Goal: Information Seeking & Learning: Find specific fact

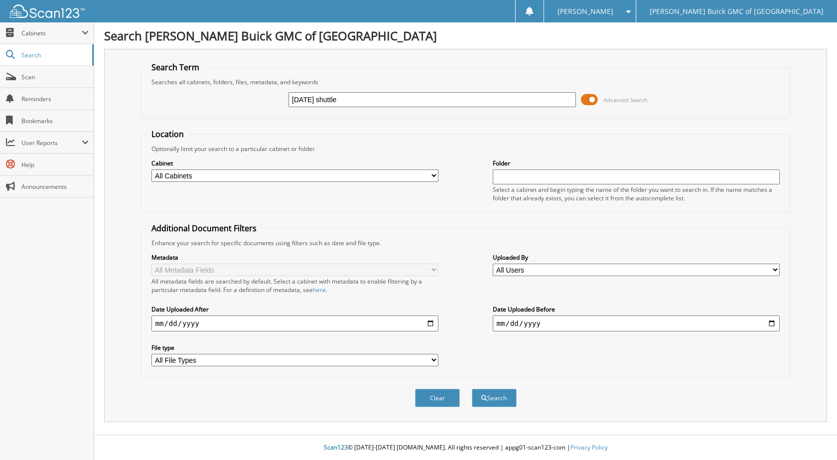
type input "[DATE] shuttle"
click at [472, 388] on button "Search" at bounding box center [494, 397] width 45 height 18
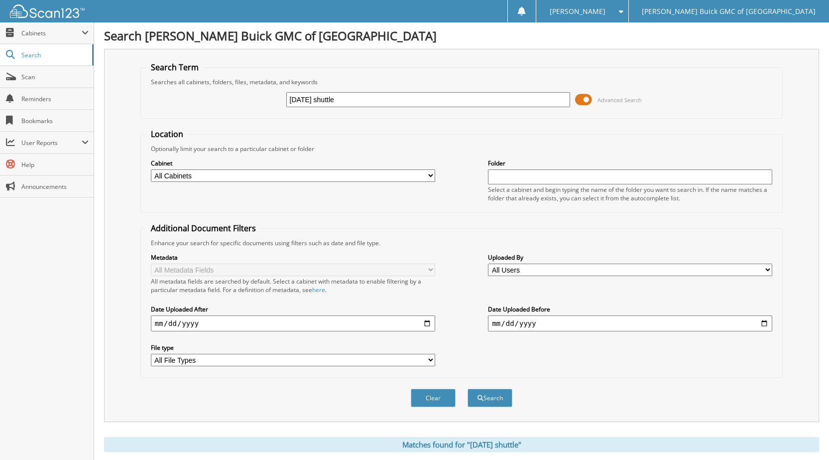
drag, startPoint x: 346, startPoint y: 99, endPoint x: 262, endPoint y: 92, distance: 83.4
click at [262, 92] on div "2025-09-15 shuttle Advanced Search" at bounding box center [461, 99] width 631 height 27
type input "6102168"
click at [468, 388] on button "Search" at bounding box center [490, 397] width 45 height 18
drag, startPoint x: 324, startPoint y: 96, endPoint x: 235, endPoint y: 98, distance: 89.2
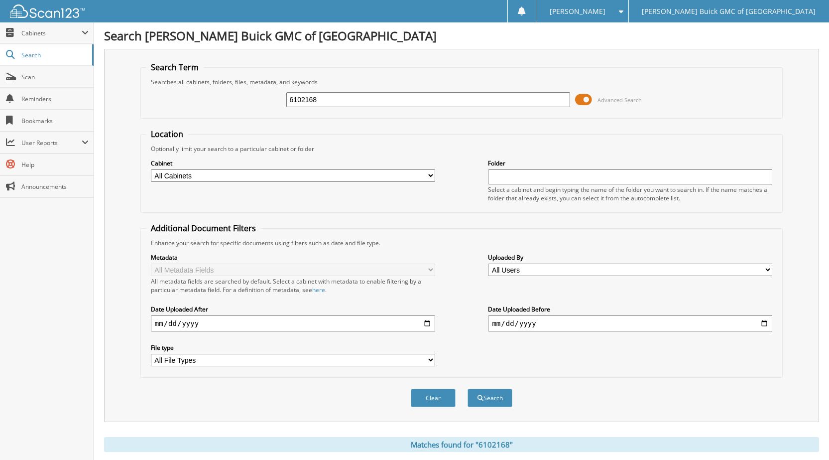
click at [235, 98] on div "6102168 Advanced Search" at bounding box center [461, 99] width 631 height 27
type input "6102172"
click at [468, 388] on button "Search" at bounding box center [490, 397] width 45 height 18
drag, startPoint x: 315, startPoint y: 103, endPoint x: 255, endPoint y: 113, distance: 60.7
click at [255, 113] on fieldset "Search Term Searches all cabinets, folders, files, metadata, and keywords 61021…" at bounding box center [461, 90] width 642 height 57
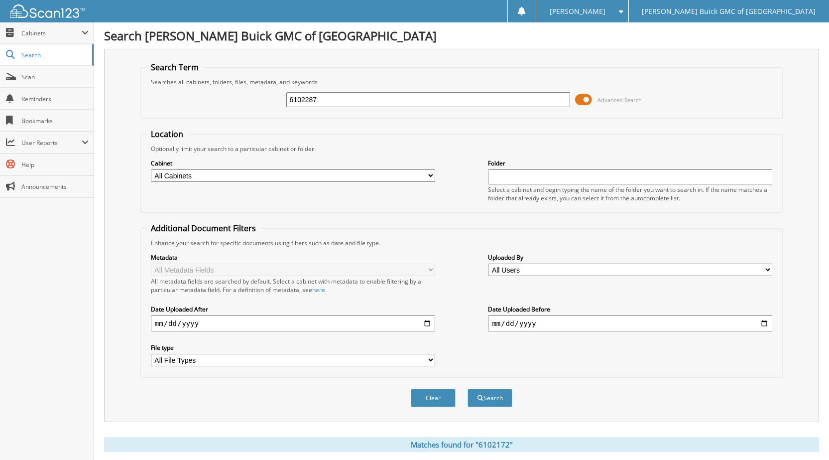
type input "6102287"
click at [468, 388] on button "Search" at bounding box center [490, 397] width 45 height 18
drag, startPoint x: 322, startPoint y: 102, endPoint x: 228, endPoint y: 116, distance: 95.2
click at [228, 116] on fieldset "Search Term Searches all cabinets, folders, files, metadata, and keywords 61022…" at bounding box center [461, 90] width 642 height 57
type input "6102255"
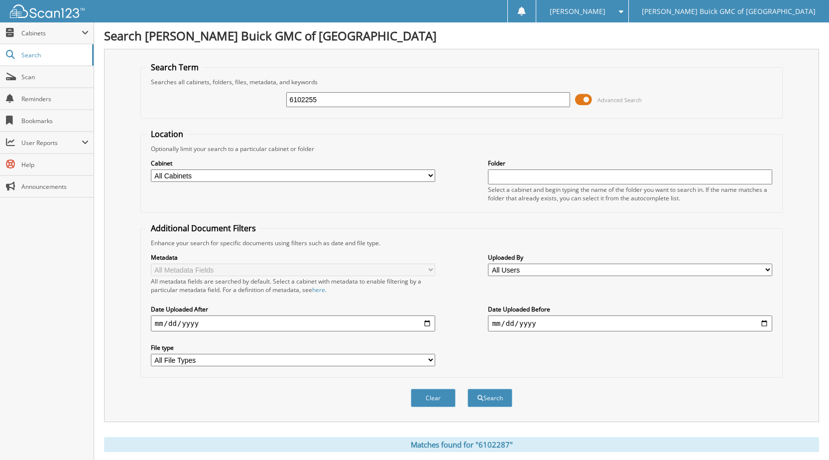
click at [468, 388] on button "Search" at bounding box center [490, 397] width 45 height 18
drag, startPoint x: 296, startPoint y: 99, endPoint x: 264, endPoint y: 99, distance: 31.9
click at [264, 99] on div "6102255 Advanced Search" at bounding box center [461, 99] width 631 height 27
type input "6102299"
click at [468, 388] on button "Search" at bounding box center [490, 397] width 45 height 18
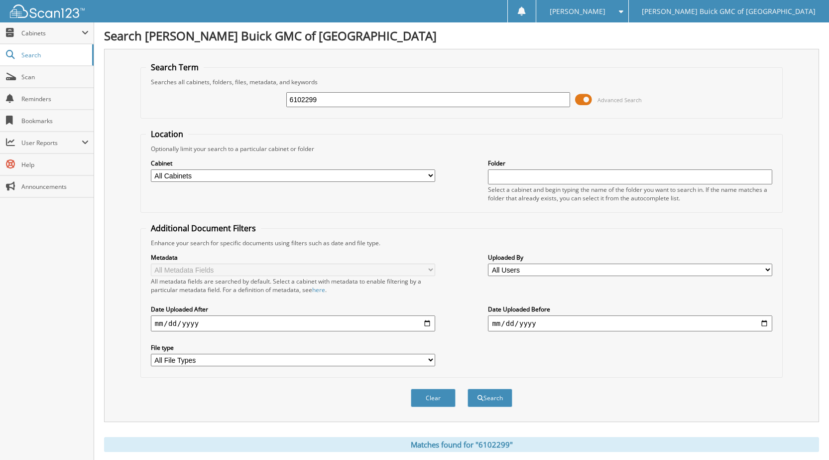
drag, startPoint x: 320, startPoint y: 91, endPoint x: 321, endPoint y: 102, distance: 10.5
click at [320, 93] on div "6102299" at bounding box center [428, 99] width 284 height 17
drag, startPoint x: 322, startPoint y: 98, endPoint x: 273, endPoint y: 103, distance: 49.5
click at [273, 103] on div "6102299 Advanced Search" at bounding box center [461, 99] width 631 height 27
type input "6101164"
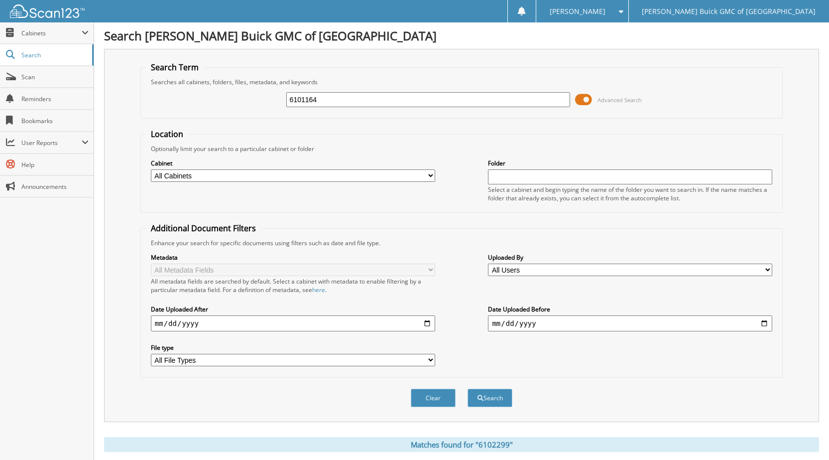
click at [468, 388] on button "Search" at bounding box center [490, 397] width 45 height 18
drag, startPoint x: 332, startPoint y: 96, endPoint x: 279, endPoint y: 97, distance: 53.3
click at [281, 99] on div "6101164 Advanced Search" at bounding box center [461, 99] width 631 height 27
type input "6101892"
click at [468, 388] on button "Search" at bounding box center [490, 397] width 45 height 18
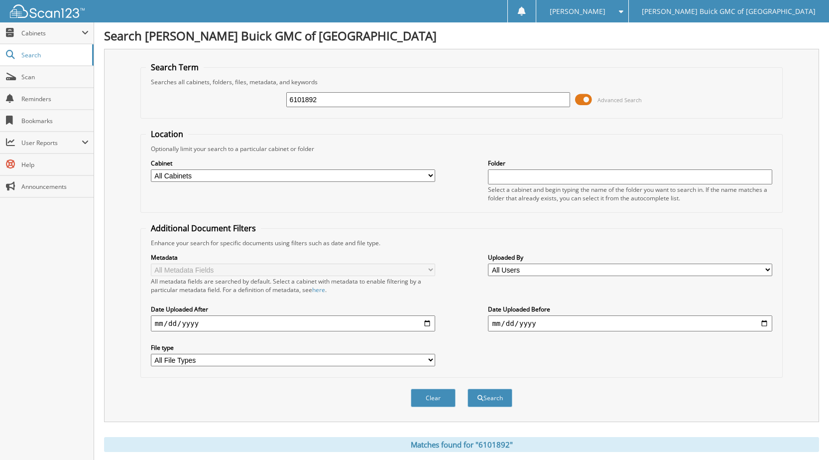
drag, startPoint x: 309, startPoint y: 103, endPoint x: 275, endPoint y: 101, distance: 33.4
click at [275, 101] on div "6101892 Advanced Search" at bounding box center [461, 99] width 631 height 27
type input "6099601"
click at [468, 388] on button "Search" at bounding box center [490, 397] width 45 height 18
drag, startPoint x: 299, startPoint y: 106, endPoint x: 287, endPoint y: 106, distance: 11.5
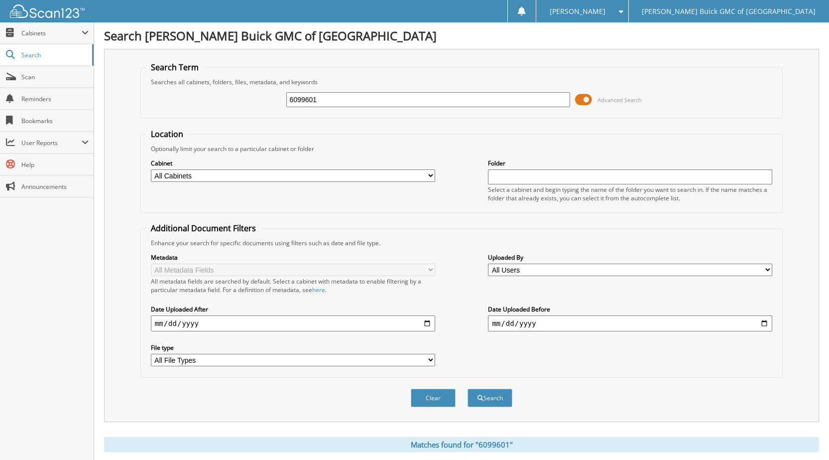
click at [287, 106] on input "6099601" at bounding box center [428, 99] width 284 height 15
type input "6102421"
click at [468, 388] on button "Search" at bounding box center [490, 397] width 45 height 18
drag, startPoint x: 320, startPoint y: 99, endPoint x: 266, endPoint y: 96, distance: 53.9
click at [267, 96] on div "6102421 Advanced Search" at bounding box center [461, 99] width 631 height 27
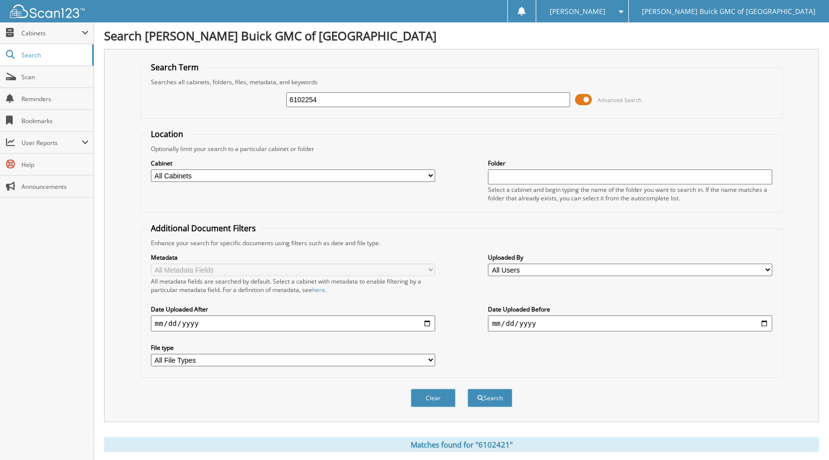
type input "6102254"
click at [468, 388] on button "Search" at bounding box center [490, 397] width 45 height 18
drag, startPoint x: 321, startPoint y: 103, endPoint x: 276, endPoint y: 105, distance: 44.9
click at [276, 105] on div "6102254 Advanced Search" at bounding box center [461, 99] width 631 height 27
type input "6101142"
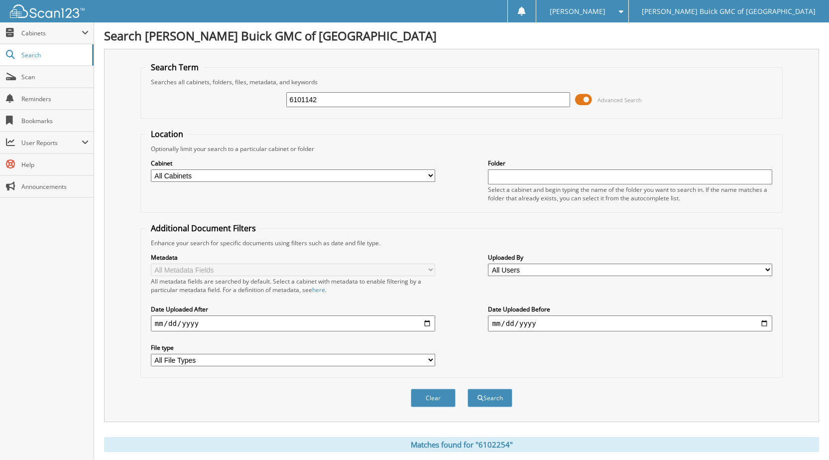
click at [468, 388] on button "Search" at bounding box center [490, 397] width 45 height 18
drag, startPoint x: 322, startPoint y: 97, endPoint x: 278, endPoint y: 99, distance: 44.4
click at [280, 99] on div "6101142 Advanced Search" at bounding box center [461, 99] width 631 height 27
type input "6102256"
click at [468, 388] on button "Search" at bounding box center [490, 397] width 45 height 18
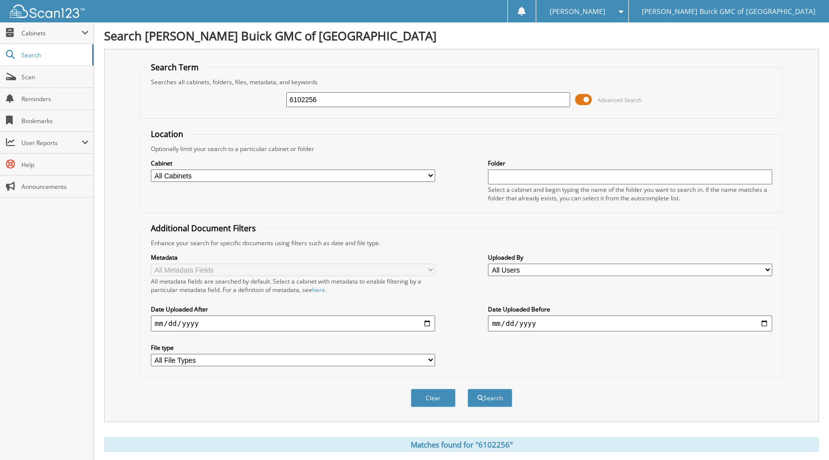
drag, startPoint x: 326, startPoint y: 98, endPoint x: 270, endPoint y: 95, distance: 56.4
click at [270, 95] on div "6102256 Advanced Search" at bounding box center [461, 99] width 631 height 27
type input "6102356"
click at [468, 388] on button "Search" at bounding box center [490, 397] width 45 height 18
drag, startPoint x: 329, startPoint y: 101, endPoint x: 251, endPoint y: 103, distance: 77.7
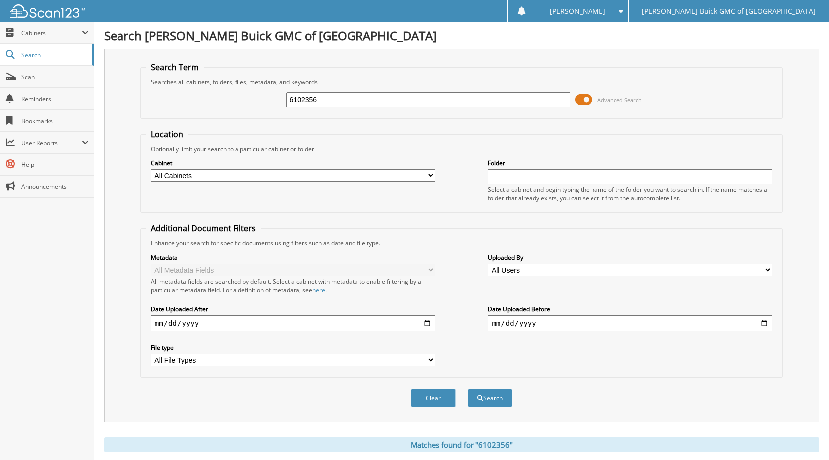
click at [251, 103] on div "6102356 Advanced Search" at bounding box center [461, 99] width 631 height 27
type input "6100775"
click at [468, 388] on button "Search" at bounding box center [490, 397] width 45 height 18
drag, startPoint x: 336, startPoint y: 104, endPoint x: 172, endPoint y: 103, distance: 163.3
click at [218, 103] on div "6100775 Advanced Search" at bounding box center [461, 99] width 631 height 27
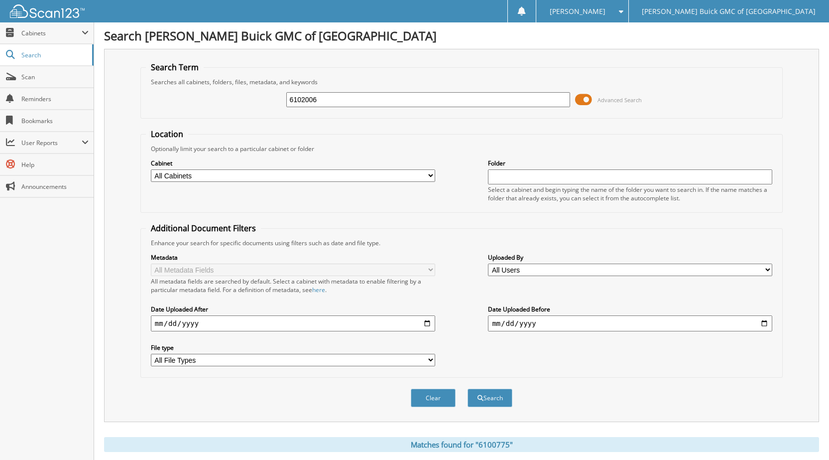
type input "6102006"
click at [468, 388] on button "Search" at bounding box center [490, 397] width 45 height 18
drag, startPoint x: 326, startPoint y: 100, endPoint x: 268, endPoint y: 99, distance: 57.3
click at [268, 99] on div "6102006 Advanced Search" at bounding box center [461, 99] width 631 height 27
type input "6101174"
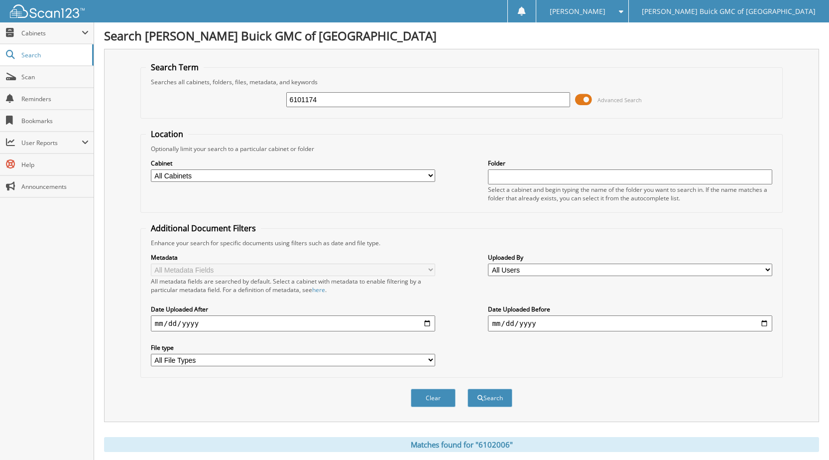
click at [468, 388] on button "Search" at bounding box center [490, 397] width 45 height 18
drag, startPoint x: 322, startPoint y: 106, endPoint x: 234, endPoint y: 109, distance: 88.2
click at [241, 105] on div "6101174 Advanced Search" at bounding box center [461, 99] width 631 height 27
type input "6098405"
click at [468, 388] on button "Search" at bounding box center [490, 397] width 45 height 18
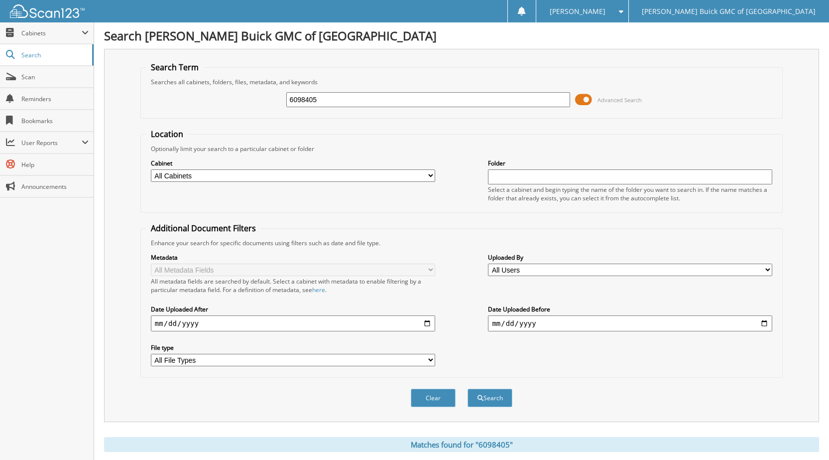
drag, startPoint x: 322, startPoint y: 99, endPoint x: 200, endPoint y: 107, distance: 122.3
click at [208, 107] on div "6098405 Advanced Search" at bounding box center [461, 99] width 631 height 27
type input "6100974"
click at [468, 388] on button "Search" at bounding box center [490, 397] width 45 height 18
drag, startPoint x: 299, startPoint y: 99, endPoint x: 263, endPoint y: 92, distance: 36.5
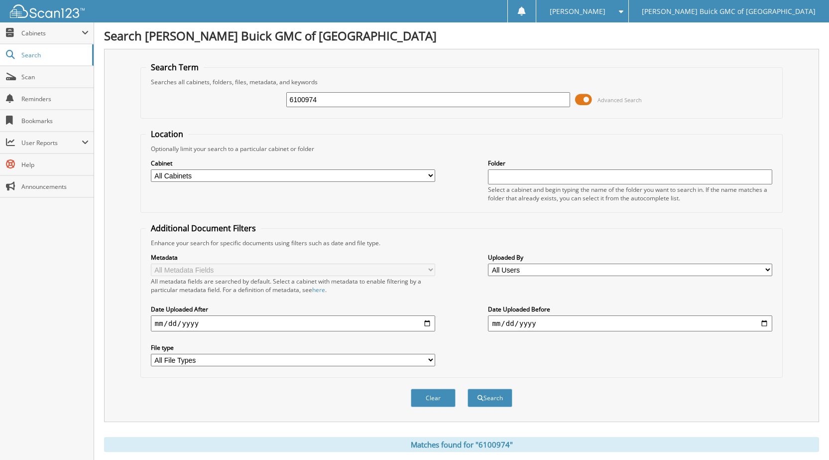
click at [265, 92] on div "6100974 Advanced Search" at bounding box center [461, 99] width 631 height 27
type input "6101285"
click at [468, 388] on button "Search" at bounding box center [490, 397] width 45 height 18
drag, startPoint x: 293, startPoint y: 101, endPoint x: 266, endPoint y: 102, distance: 26.9
click at [266, 102] on div "6101285 Advanced Search" at bounding box center [461, 99] width 631 height 27
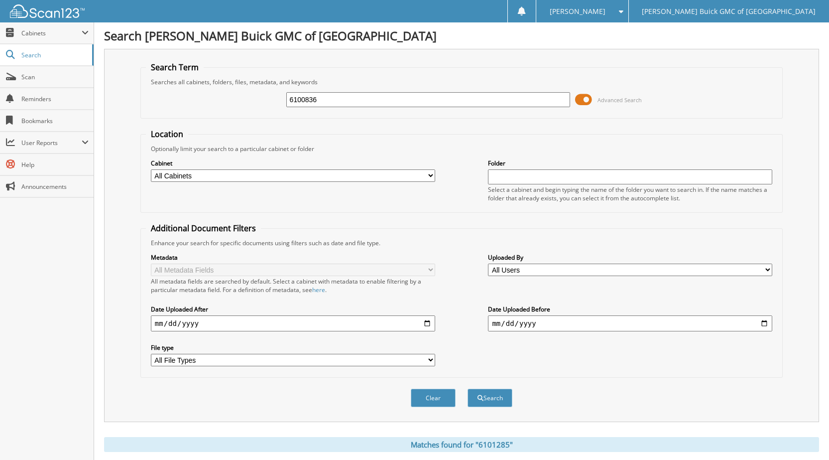
type input "6100836"
click at [468, 388] on button "Search" at bounding box center [490, 397] width 45 height 18
drag, startPoint x: 323, startPoint y: 103, endPoint x: 237, endPoint y: 100, distance: 86.2
click at [243, 100] on div "6100836 Advanced Search" at bounding box center [461, 99] width 631 height 27
type input "6101828"
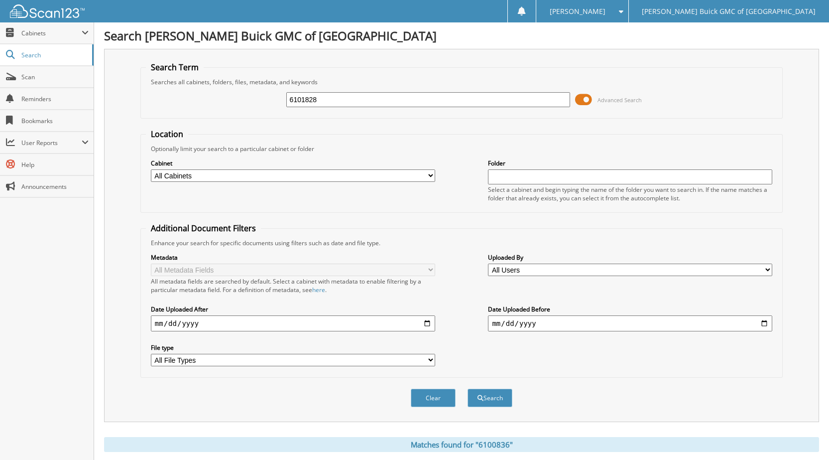
click at [468, 388] on button "Search" at bounding box center [490, 397] width 45 height 18
drag, startPoint x: 323, startPoint y: 97, endPoint x: 219, endPoint y: 94, distance: 104.1
click at [219, 94] on div "6101828 Advanced Search" at bounding box center [461, 99] width 631 height 27
type input "6101486"
click at [468, 388] on button "Search" at bounding box center [490, 397] width 45 height 18
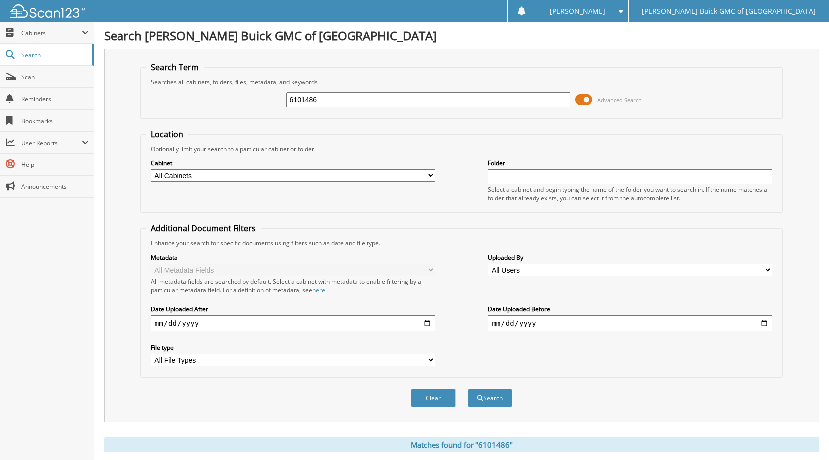
drag, startPoint x: 292, startPoint y: 100, endPoint x: 249, endPoint y: 97, distance: 42.9
click at [249, 97] on div "6101486 Advanced Search" at bounding box center [461, 99] width 631 height 27
type input "6100613"
click at [468, 388] on button "Search" at bounding box center [490, 397] width 45 height 18
drag, startPoint x: 321, startPoint y: 102, endPoint x: 247, endPoint y: 95, distance: 74.0
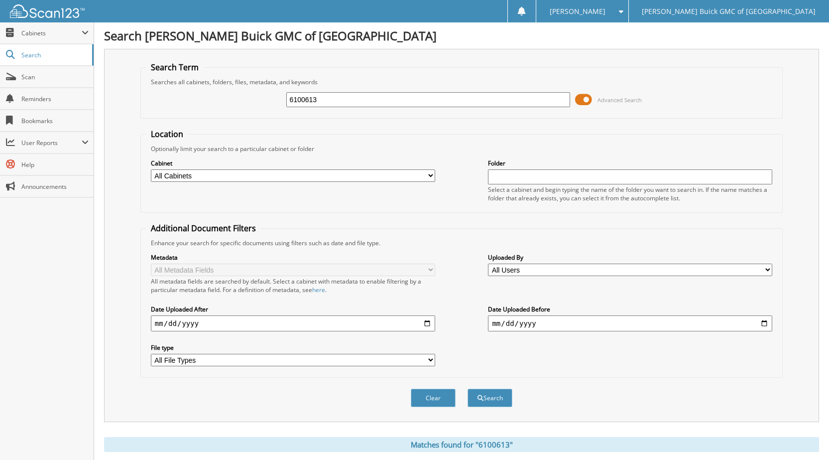
click at [247, 95] on div "6100613 Advanced Search" at bounding box center [461, 99] width 631 height 27
type input "6102160"
click at [468, 388] on button "Search" at bounding box center [490, 397] width 45 height 18
drag, startPoint x: 303, startPoint y: 99, endPoint x: 238, endPoint y: 94, distance: 65.4
click at [243, 94] on div "6102160 Advanced Search" at bounding box center [461, 99] width 631 height 27
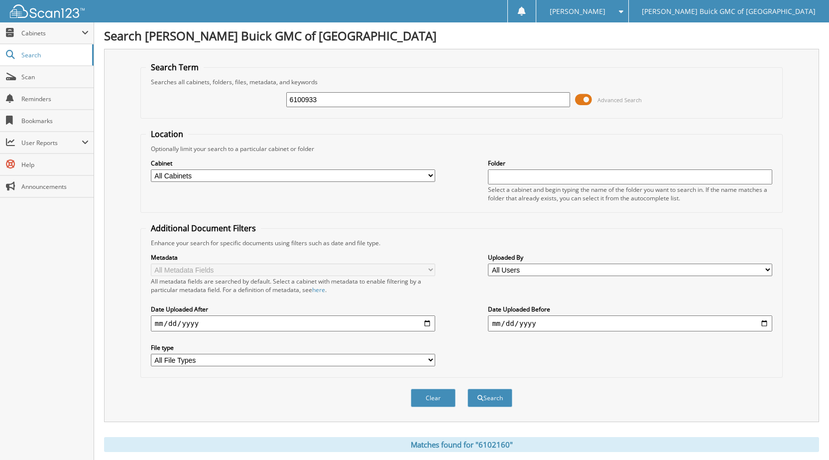
type input "6100933"
click at [468, 388] on button "Search" at bounding box center [490, 397] width 45 height 18
drag, startPoint x: 322, startPoint y: 100, endPoint x: 308, endPoint y: 108, distance: 16.1
click at [264, 100] on div "6100933 Advanced Search" at bounding box center [461, 99] width 631 height 27
type input "6098422"
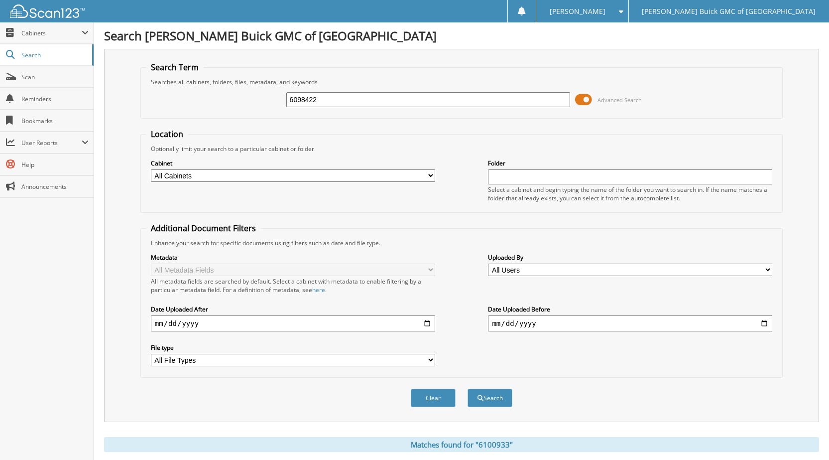
click at [468, 388] on button "Search" at bounding box center [490, 397] width 45 height 18
drag, startPoint x: 334, startPoint y: 104, endPoint x: 267, endPoint y: 106, distance: 67.3
click at [267, 106] on div "6098422 Advanced Search" at bounding box center [461, 99] width 631 height 27
type input "6099352"
click at [468, 388] on button "Search" at bounding box center [490, 397] width 45 height 18
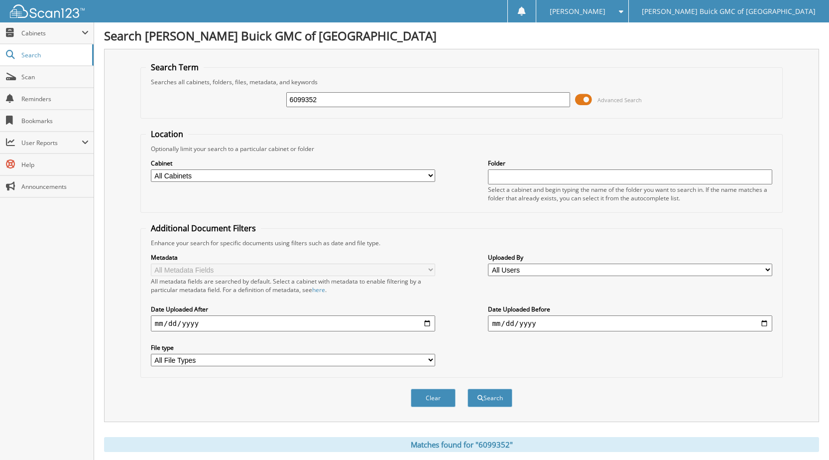
drag, startPoint x: 317, startPoint y: 103, endPoint x: 221, endPoint y: 108, distance: 96.2
click at [221, 108] on div "6099352 Advanced Search" at bounding box center [461, 99] width 631 height 27
type input "6101166"
click at [468, 388] on button "Search" at bounding box center [490, 397] width 45 height 18
drag, startPoint x: 319, startPoint y: 96, endPoint x: 203, endPoint y: 101, distance: 116.6
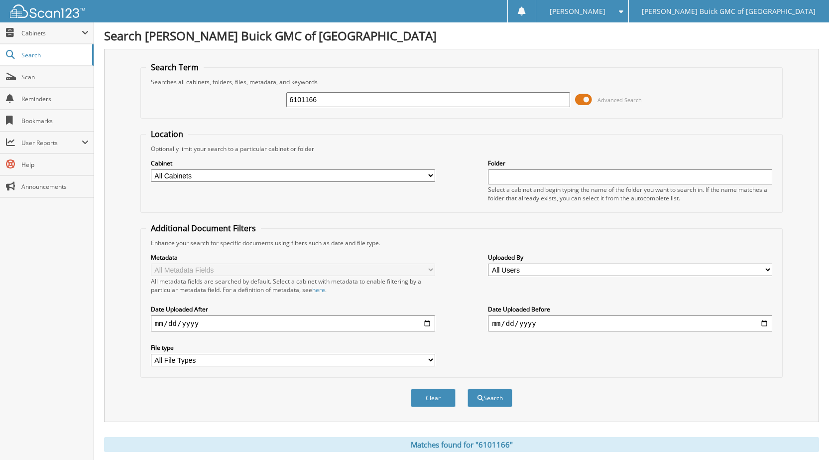
click at [210, 101] on div "6101166 Advanced Search" at bounding box center [461, 99] width 631 height 27
type input "6100774"
click at [468, 388] on button "Search" at bounding box center [490, 397] width 45 height 18
drag, startPoint x: 320, startPoint y: 94, endPoint x: 256, endPoint y: 106, distance: 64.4
click at [260, 107] on div "6100774 Advanced Search" at bounding box center [461, 99] width 631 height 27
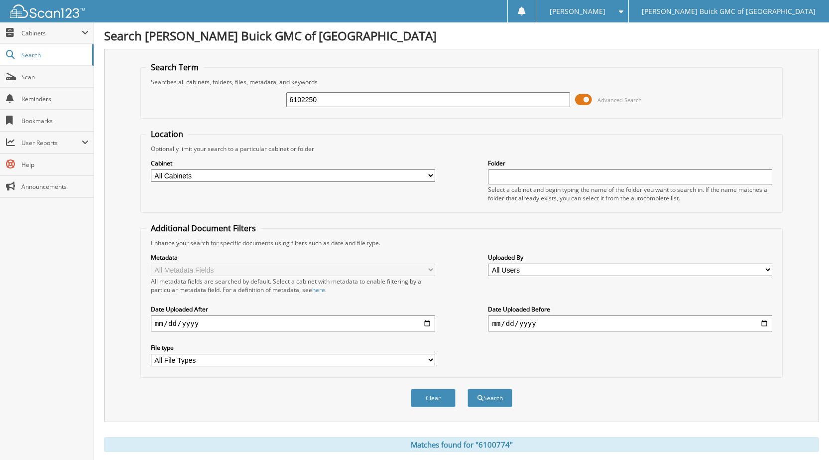
type input "6102250"
click at [468, 388] on button "Search" at bounding box center [490, 397] width 45 height 18
drag, startPoint x: 320, startPoint y: 102, endPoint x: 240, endPoint y: 109, distance: 80.4
click at [240, 109] on div "6102250 Advanced Search" at bounding box center [461, 99] width 631 height 27
type input "6102898"
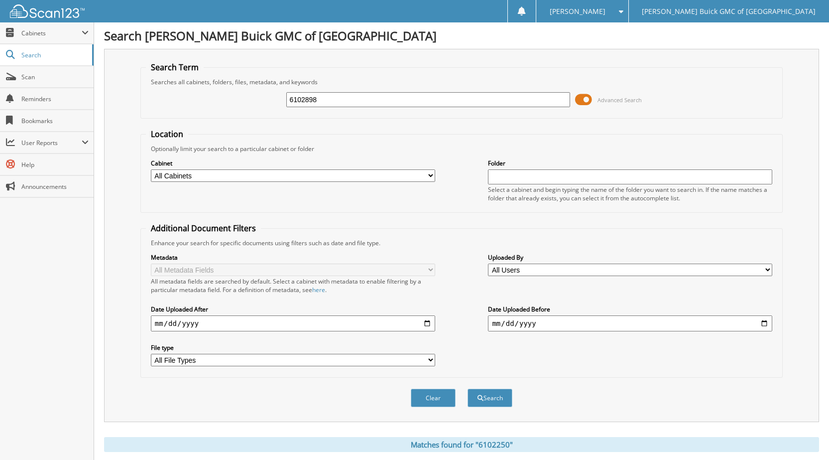
click at [468, 388] on button "Search" at bounding box center [490, 397] width 45 height 18
drag, startPoint x: 328, startPoint y: 102, endPoint x: 273, endPoint y: 87, distance: 57.1
click at [274, 87] on div "6102898 Advanced Search" at bounding box center [461, 99] width 631 height 27
type input "6101292"
click at [468, 388] on button "Search" at bounding box center [490, 397] width 45 height 18
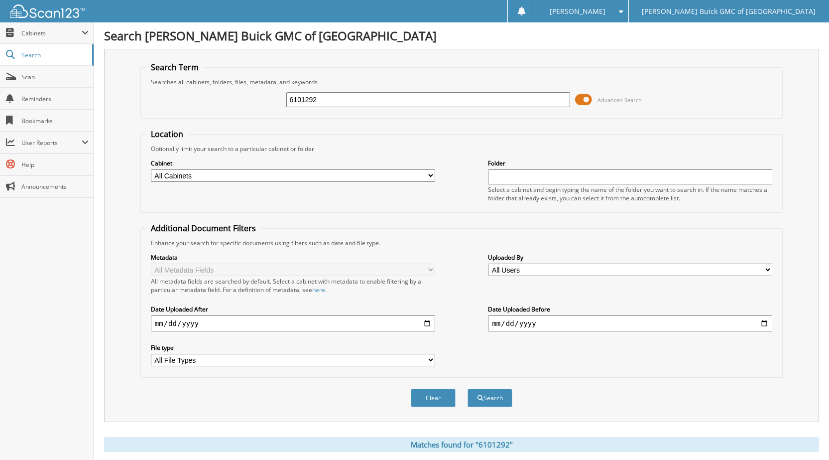
drag, startPoint x: 338, startPoint y: 98, endPoint x: 261, endPoint y: 97, distance: 77.2
click at [261, 97] on div "6101292 Advanced Search" at bounding box center [461, 99] width 631 height 27
type input "6102462"
click at [468, 388] on button "Search" at bounding box center [490, 397] width 45 height 18
drag, startPoint x: 328, startPoint y: 101, endPoint x: 107, endPoint y: 92, distance: 221.3
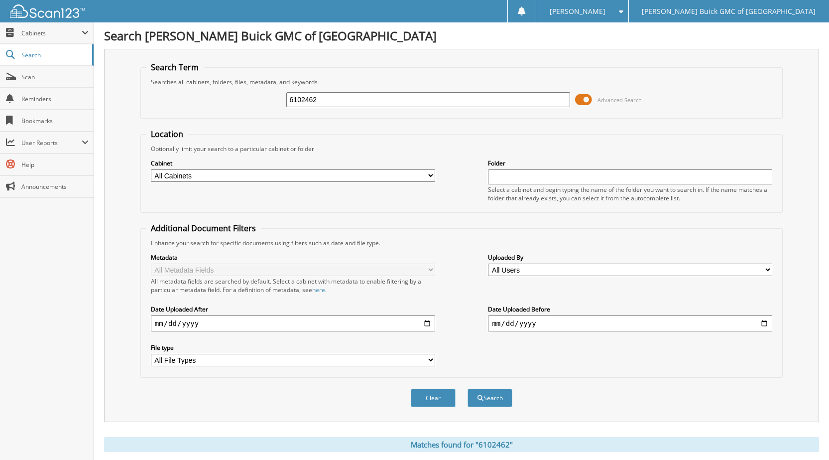
click at [129, 92] on div "Search Term Searches all cabinets, folders, files, metadata, and keywords 61024…" at bounding box center [461, 235] width 715 height 373
type input "6102747"
click at [468, 388] on button "Search" at bounding box center [490, 397] width 45 height 18
drag, startPoint x: 324, startPoint y: 104, endPoint x: 183, endPoint y: 69, distance: 145.3
click at [183, 69] on fieldset "Search Term Searches all cabinets, folders, files, metadata, and keywords 61027…" at bounding box center [461, 90] width 642 height 57
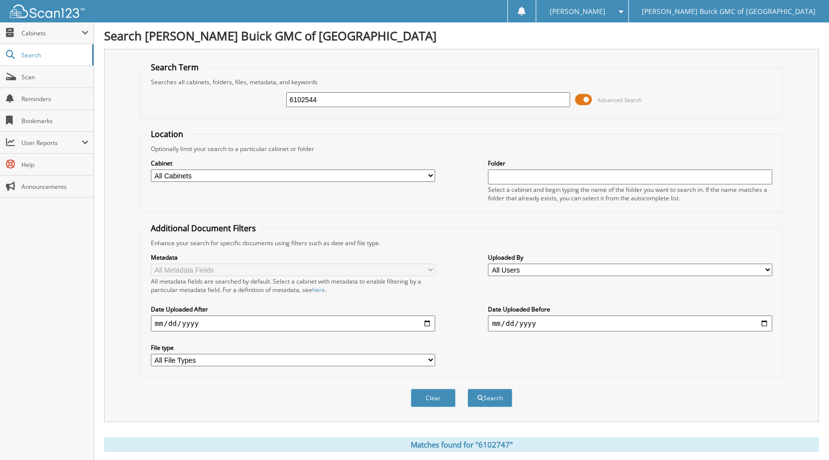
type input "6102544"
click at [468, 388] on button "Search" at bounding box center [490, 397] width 45 height 18
drag, startPoint x: 325, startPoint y: 100, endPoint x: 260, endPoint y: 84, distance: 66.3
click at [263, 84] on fieldset "Search Term Searches all cabinets, folders, files, metadata, and keywords 61025…" at bounding box center [461, 90] width 642 height 57
type input "6100085"
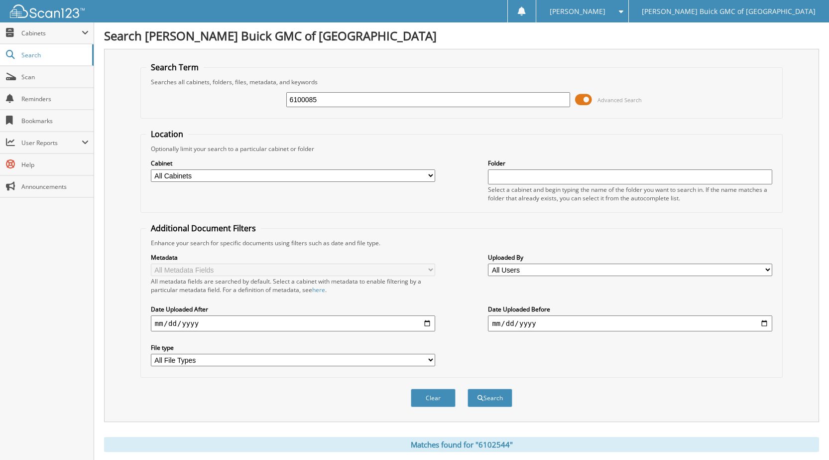
click at [468, 388] on button "Search" at bounding box center [490, 397] width 45 height 18
drag, startPoint x: 318, startPoint y: 97, endPoint x: 252, endPoint y: 95, distance: 65.8
click at [252, 95] on div "6100085 Advanced Search" at bounding box center [461, 99] width 631 height 27
type input "6097053"
click at [468, 388] on button "Search" at bounding box center [490, 397] width 45 height 18
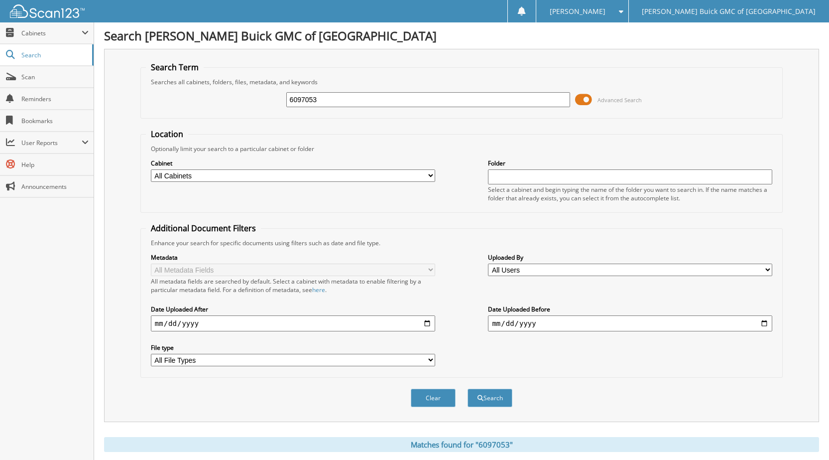
drag, startPoint x: 298, startPoint y: 99, endPoint x: 236, endPoint y: 97, distance: 62.8
click at [236, 97] on div "6097053 Advanced Search" at bounding box center [461, 99] width 631 height 27
type input "6102450"
click at [468, 388] on button "Search" at bounding box center [490, 397] width 45 height 18
drag, startPoint x: 320, startPoint y: 104, endPoint x: 252, endPoint y: 103, distance: 67.2
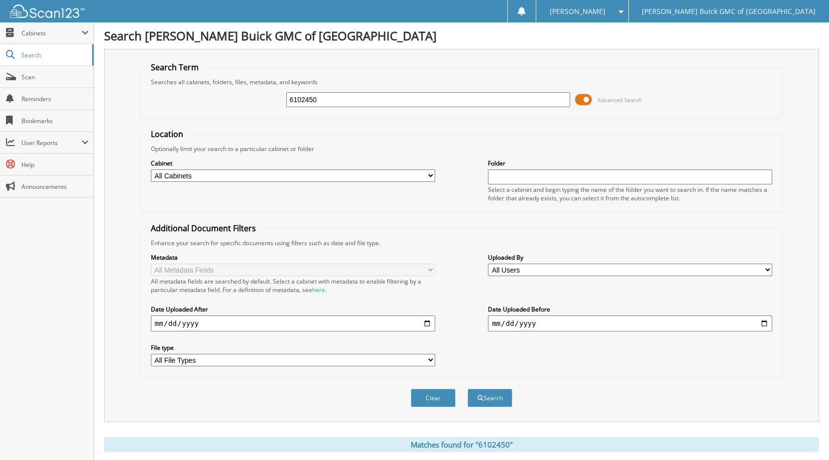
click at [255, 103] on div "6102450 Advanced Search" at bounding box center [461, 99] width 631 height 27
type input "6102625"
click at [468, 388] on button "Search" at bounding box center [490, 397] width 45 height 18
drag, startPoint x: 329, startPoint y: 103, endPoint x: 235, endPoint y: 97, distance: 94.3
click at [238, 97] on div "6102625 Advanced Search" at bounding box center [461, 99] width 631 height 27
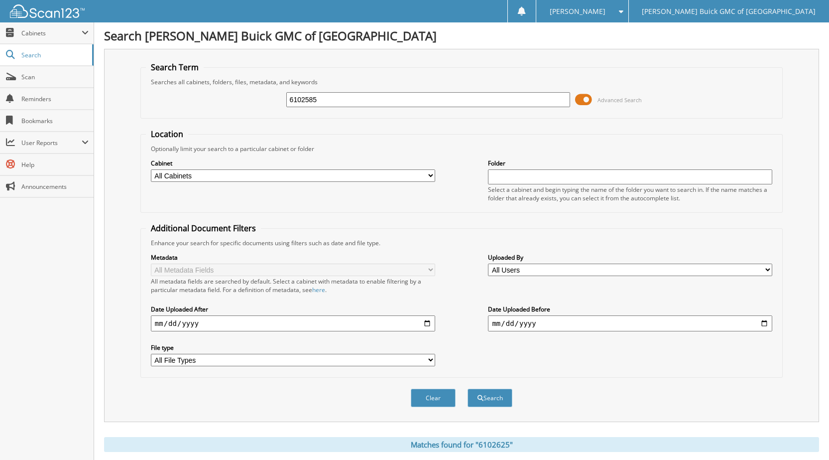
type input "6102585"
click at [468, 388] on button "Search" at bounding box center [490, 397] width 45 height 18
drag, startPoint x: 248, startPoint y: 94, endPoint x: 238, endPoint y: 93, distance: 10.0
click at [238, 93] on div "6102585 Advanced Search" at bounding box center [461, 99] width 631 height 27
type input "6098380"
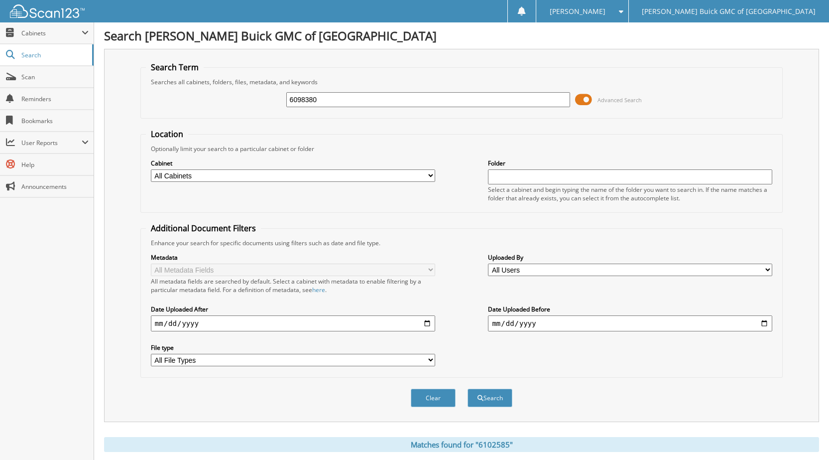
click at [468, 388] on button "Search" at bounding box center [490, 397] width 45 height 18
drag, startPoint x: 324, startPoint y: 103, endPoint x: 210, endPoint y: 108, distance: 114.7
click at [215, 107] on div "6098380 Advanced Search" at bounding box center [461, 99] width 631 height 27
type input "9108147"
click at [468, 388] on button "Search" at bounding box center [490, 397] width 45 height 18
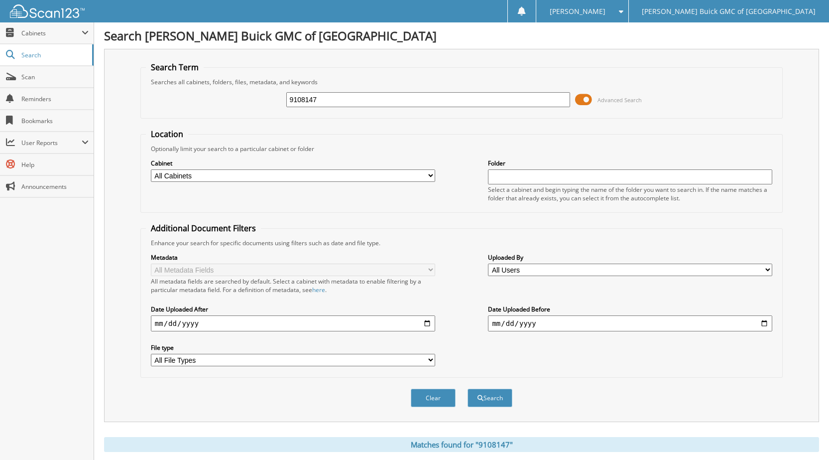
drag, startPoint x: 334, startPoint y: 101, endPoint x: 192, endPoint y: 101, distance: 141.4
click at [193, 101] on div "9108147 Advanced Search" at bounding box center [461, 99] width 631 height 27
type input "9108040"
click at [468, 388] on button "Search" at bounding box center [490, 397] width 45 height 18
drag, startPoint x: 331, startPoint y: 103, endPoint x: 189, endPoint y: 103, distance: 142.4
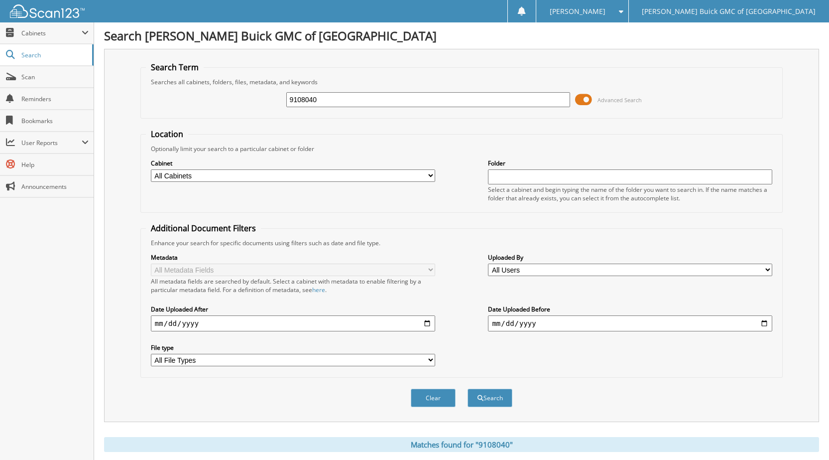
click at [202, 102] on div "9108040 Advanced Search" at bounding box center [461, 99] width 631 height 27
type input "6102380"
click at [468, 388] on button "Search" at bounding box center [490, 397] width 45 height 18
drag, startPoint x: 308, startPoint y: 101, endPoint x: 254, endPoint y: 100, distance: 53.3
click at [254, 100] on div "6102380 Advanced Search" at bounding box center [461, 99] width 631 height 27
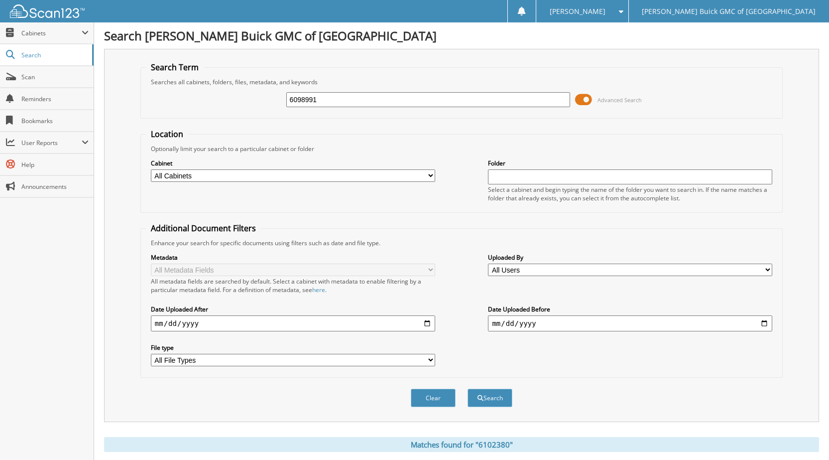
type input "6098991"
click at [468, 388] on button "Search" at bounding box center [490, 397] width 45 height 18
drag, startPoint x: 270, startPoint y: 101, endPoint x: 216, endPoint y: 101, distance: 54.8
click at [216, 101] on div "6098991 Advanced Search" at bounding box center [461, 99] width 631 height 27
type input "6099747"
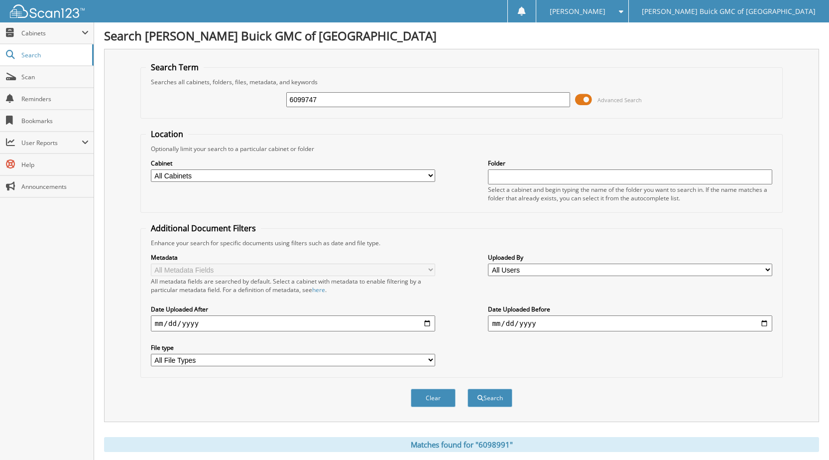
click at [468, 388] on button "Search" at bounding box center [490, 397] width 45 height 18
click at [289, 108] on div "6099747 Advanced Search" at bounding box center [461, 99] width 631 height 27
drag, startPoint x: 319, startPoint y: 100, endPoint x: 251, endPoint y: 104, distance: 67.8
click at [251, 104] on div "6099747 Advanced Search" at bounding box center [461, 99] width 631 height 27
type input "6102964"
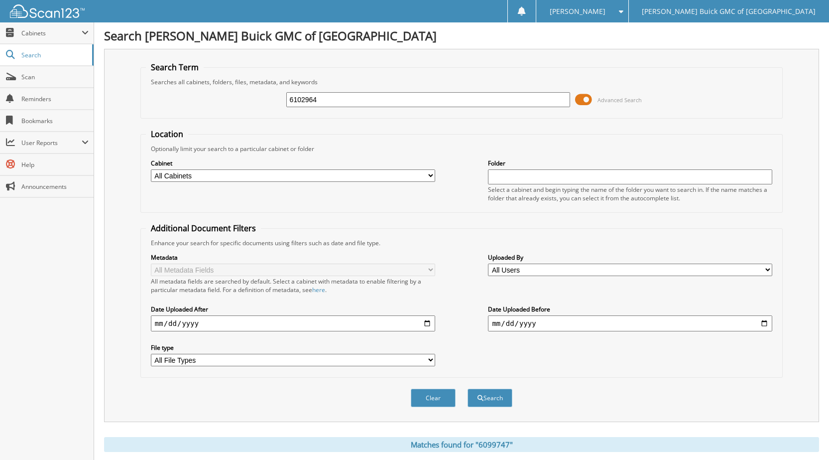
click at [468, 388] on button "Search" at bounding box center [490, 397] width 45 height 18
drag, startPoint x: 222, startPoint y: 99, endPoint x: 193, endPoint y: 100, distance: 28.9
click at [193, 100] on div "6102964 Advanced Search" at bounding box center [461, 99] width 631 height 27
type input "6102783"
click at [468, 388] on button "Search" at bounding box center [490, 397] width 45 height 18
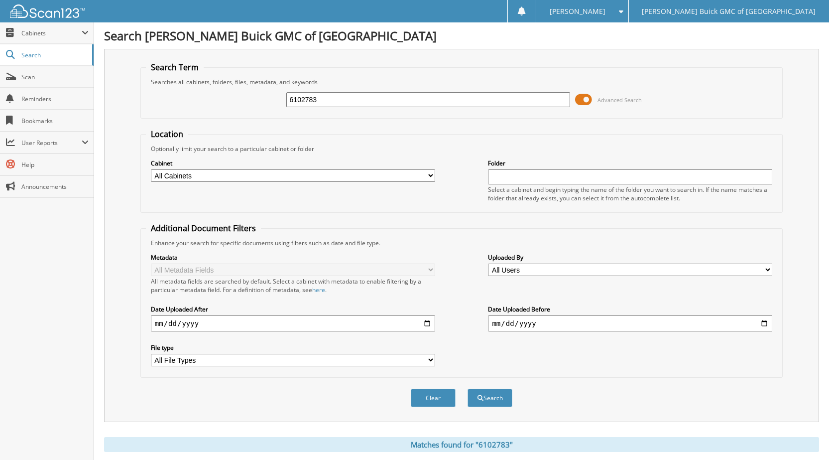
drag, startPoint x: 321, startPoint y: 101, endPoint x: 197, endPoint y: 96, distance: 124.6
click at [206, 96] on div "6102783 Advanced Search" at bounding box center [461, 99] width 631 height 27
type input "6102743"
click at [468, 388] on button "Search" at bounding box center [490, 397] width 45 height 18
drag, startPoint x: 308, startPoint y: 96, endPoint x: 249, endPoint y: 97, distance: 58.3
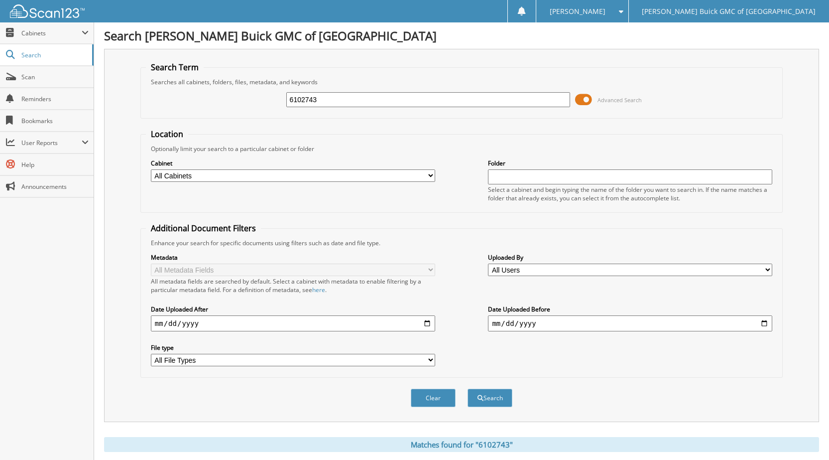
click at [249, 97] on div "6102743 Advanced Search" at bounding box center [461, 99] width 631 height 27
type input "6102892"
click at [468, 388] on button "Search" at bounding box center [490, 397] width 45 height 18
drag, startPoint x: 314, startPoint y: 101, endPoint x: 210, endPoint y: 92, distance: 104.5
click at [216, 94] on div "6102892 Advanced Search" at bounding box center [461, 99] width 631 height 27
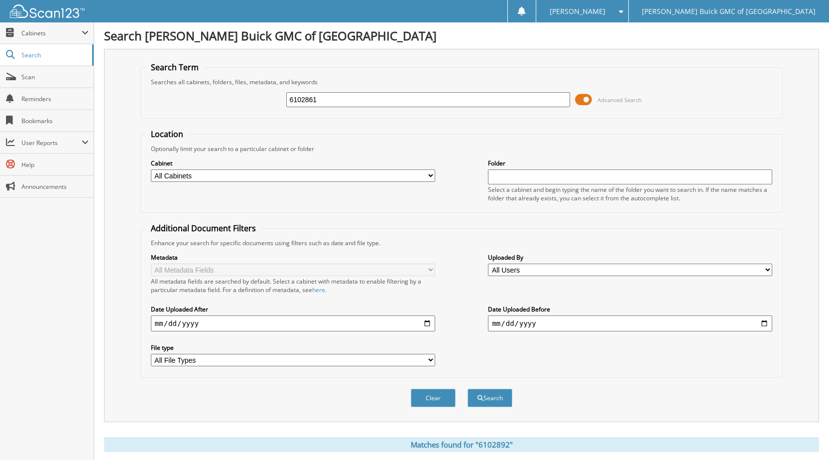
type input "6102861"
click at [468, 388] on button "Search" at bounding box center [490, 397] width 45 height 18
drag, startPoint x: 281, startPoint y: 103, endPoint x: 252, endPoint y: 124, distance: 35.6
click at [257, 106] on div "6102861 Advanced Search" at bounding box center [461, 99] width 631 height 27
type input "6102956"
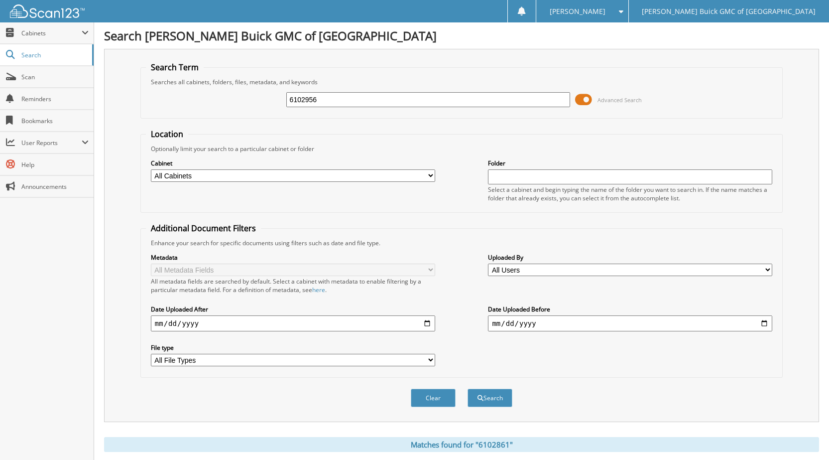
click at [468, 388] on button "Search" at bounding box center [490, 397] width 45 height 18
drag, startPoint x: 321, startPoint y: 101, endPoint x: 238, endPoint y: 91, distance: 83.2
click at [238, 91] on div "6102956 Advanced Search" at bounding box center [461, 99] width 631 height 27
type input "6102815"
click at [468, 388] on button "Search" at bounding box center [490, 397] width 45 height 18
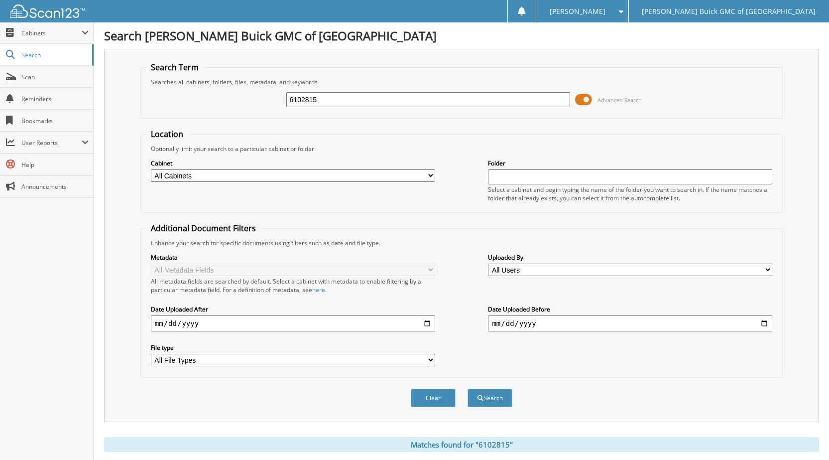
drag, startPoint x: 312, startPoint y: 101, endPoint x: 156, endPoint y: 96, distance: 155.5
click at [204, 97] on div "6102815 Advanced Search" at bounding box center [461, 99] width 631 height 27
type input "6102866"
click at [468, 388] on button "Search" at bounding box center [490, 397] width 45 height 18
drag, startPoint x: 323, startPoint y: 102, endPoint x: 236, endPoint y: 102, distance: 86.7
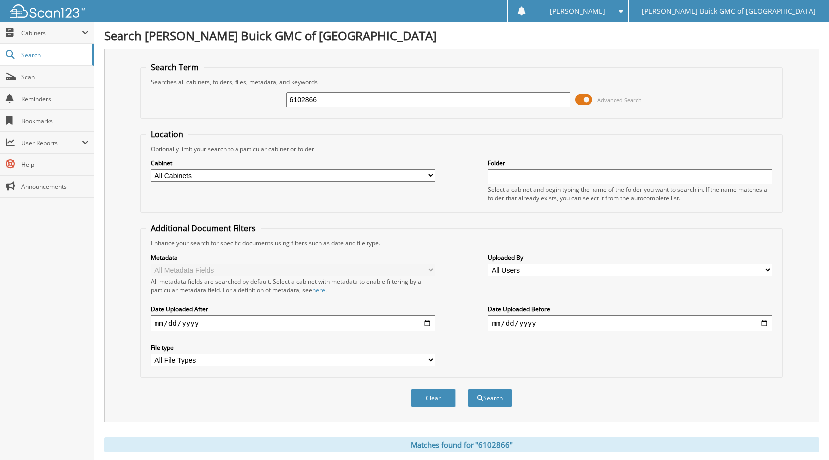
click at [238, 102] on div "6102866 Advanced Search" at bounding box center [461, 99] width 631 height 27
type input "6102954"
click at [468, 388] on button "Search" at bounding box center [490, 397] width 45 height 18
drag, startPoint x: 327, startPoint y: 104, endPoint x: 235, endPoint y: 108, distance: 91.7
click at [247, 106] on div "6102954 Advanced Search" at bounding box center [461, 99] width 631 height 27
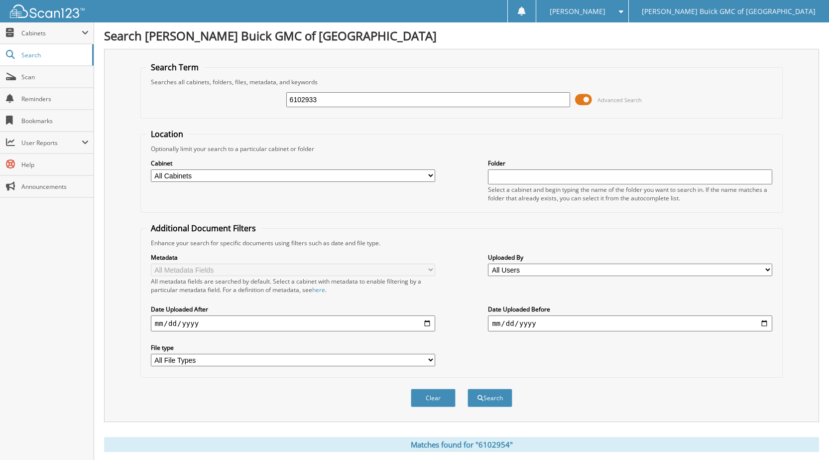
type input "6102933"
click at [468, 388] on button "Search" at bounding box center [490, 397] width 45 height 18
drag, startPoint x: 325, startPoint y: 103, endPoint x: 240, endPoint y: 96, distance: 85.4
click at [241, 96] on div "6102933 Advanced Search" at bounding box center [461, 99] width 631 height 27
type input "6102905"
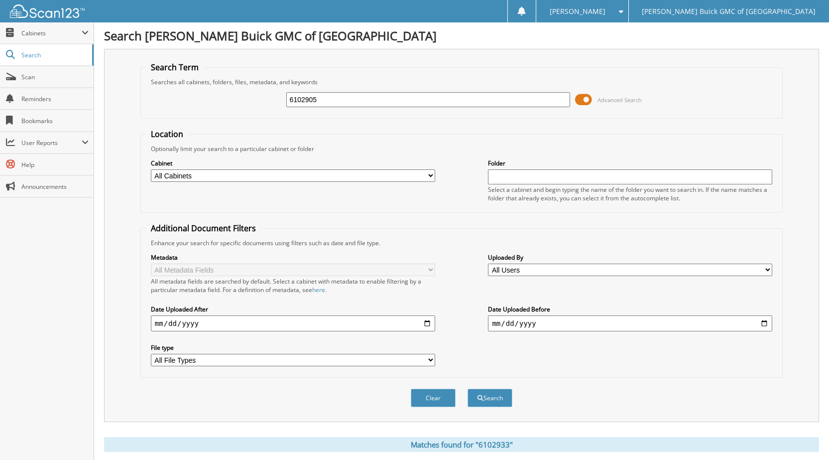
click at [468, 388] on button "Search" at bounding box center [490, 397] width 45 height 18
drag, startPoint x: 306, startPoint y: 99, endPoint x: 254, endPoint y: 98, distance: 51.3
click at [254, 98] on div "6102905 Advanced Search" at bounding box center [461, 99] width 631 height 27
type input "6102939"
click at [468, 388] on button "Search" at bounding box center [490, 397] width 45 height 18
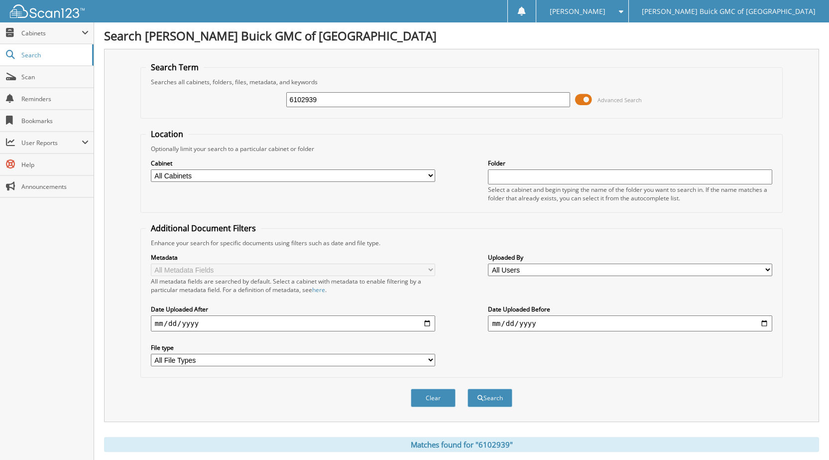
drag, startPoint x: 289, startPoint y: 109, endPoint x: 248, endPoint y: 106, distance: 41.4
click at [248, 107] on div "6102939 Advanced Search" at bounding box center [461, 99] width 631 height 27
type input "6102948"
click at [468, 388] on button "Search" at bounding box center [490, 397] width 45 height 18
drag, startPoint x: 313, startPoint y: 104, endPoint x: 273, endPoint y: 105, distance: 39.9
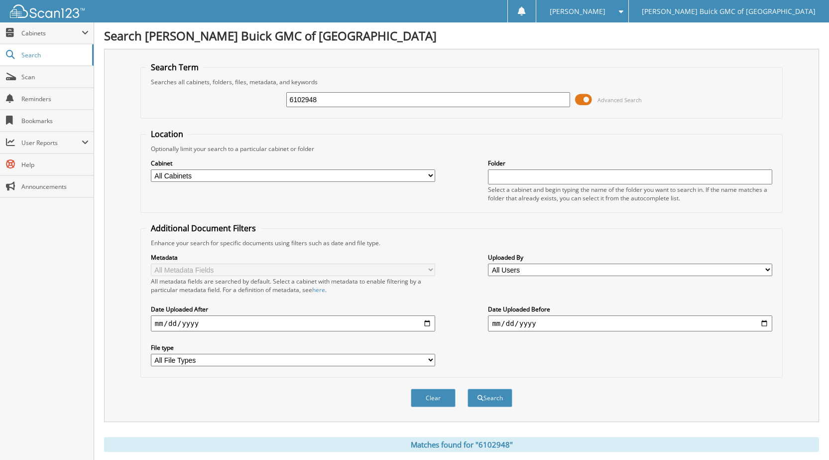
click at [274, 105] on div "6102948 Advanced Search" at bounding box center [461, 99] width 631 height 27
type input "6102967"
click at [468, 388] on button "Search" at bounding box center [490, 397] width 45 height 18
drag, startPoint x: 321, startPoint y: 100, endPoint x: 242, endPoint y: 97, distance: 79.2
click at [242, 97] on div "6102967 Advanced Search" at bounding box center [461, 99] width 631 height 27
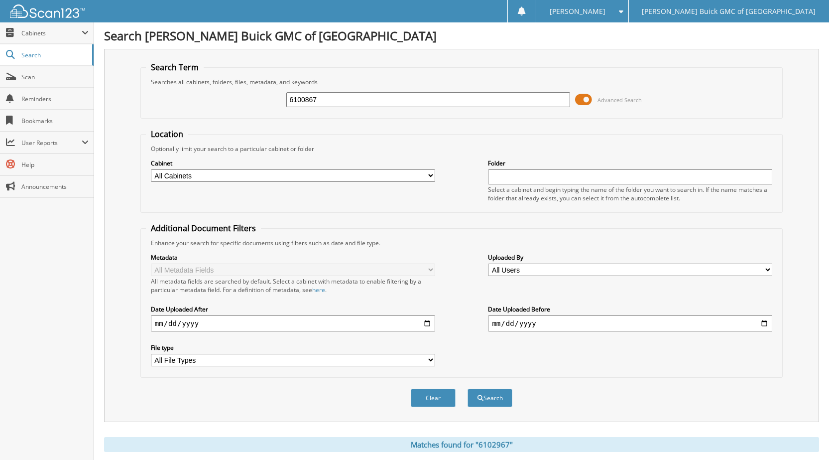
type input "6100867"
click at [468, 388] on button "Search" at bounding box center [490, 397] width 45 height 18
drag, startPoint x: 293, startPoint y: 98, endPoint x: 261, endPoint y: 109, distance: 34.2
click at [261, 108] on div "6100867 Advanced Search" at bounding box center [461, 99] width 631 height 27
type input "6101834"
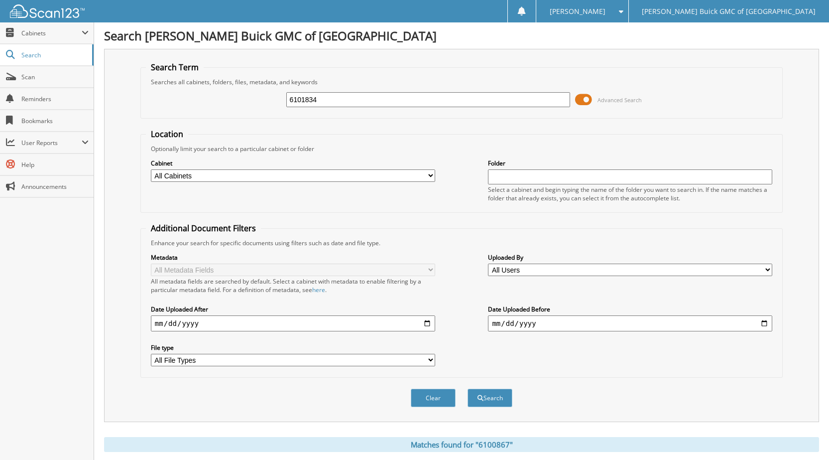
click at [468, 388] on button "Search" at bounding box center [490, 397] width 45 height 18
drag, startPoint x: 318, startPoint y: 97, endPoint x: 276, endPoint y: 89, distance: 42.5
click at [276, 89] on div "6101834 Advanced Search" at bounding box center [461, 99] width 631 height 27
type input "6102937"
click at [468, 388] on button "Search" at bounding box center [490, 397] width 45 height 18
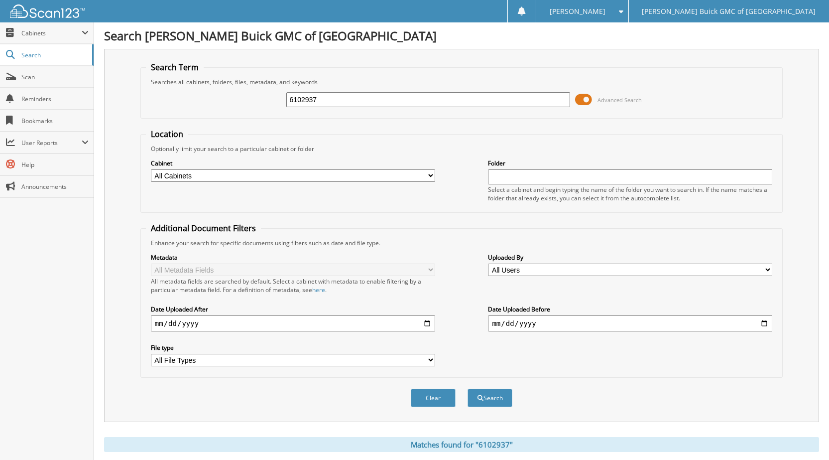
drag, startPoint x: 320, startPoint y: 95, endPoint x: 138, endPoint y: 101, distance: 182.4
click at [157, 102] on div "6102937 Advanced Search" at bounding box center [461, 99] width 631 height 27
type input "6102949"
click at [468, 388] on button "Search" at bounding box center [490, 397] width 45 height 18
drag, startPoint x: 328, startPoint y: 97, endPoint x: 256, endPoint y: 86, distance: 73.0
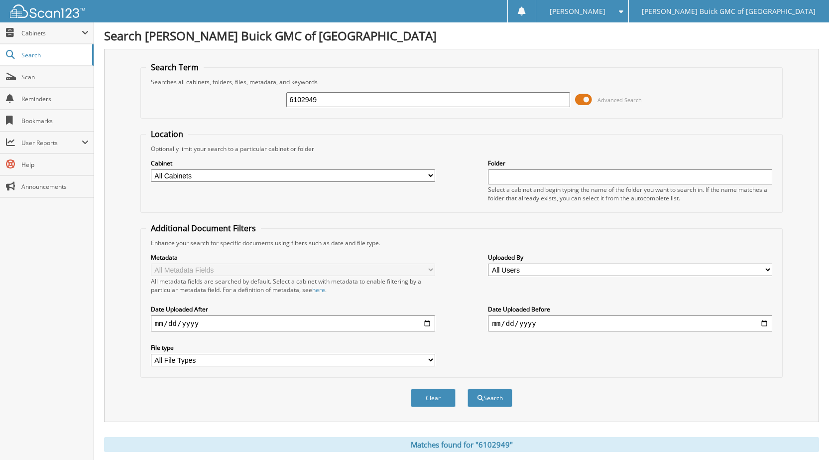
click at [256, 86] on div "6102949 Advanced Search" at bounding box center [461, 99] width 631 height 27
type input "6102775"
click at [468, 388] on button "Search" at bounding box center [490, 397] width 45 height 18
drag, startPoint x: 295, startPoint y: 102, endPoint x: 255, endPoint y: 99, distance: 40.4
click at [255, 98] on div "6102775 Advanced Search" at bounding box center [461, 99] width 631 height 27
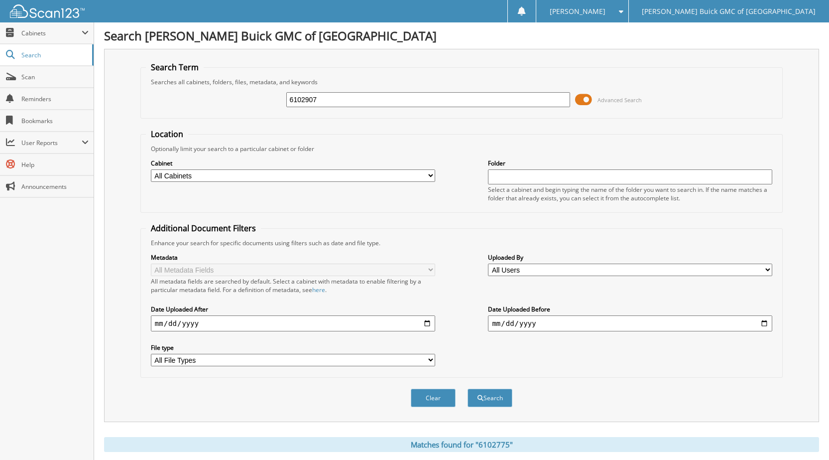
type input "6102907"
click at [468, 388] on button "Search" at bounding box center [490, 397] width 45 height 18
drag, startPoint x: 325, startPoint y: 99, endPoint x: 244, endPoint y: 99, distance: 81.7
click at [253, 97] on div "6102907 Advanced Search" at bounding box center [461, 99] width 631 height 27
type input "6102739"
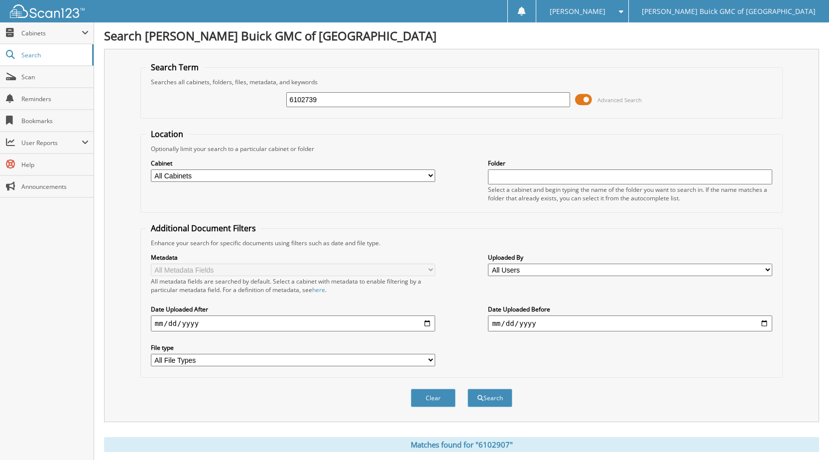
click at [468, 388] on button "Search" at bounding box center [490, 397] width 45 height 18
drag, startPoint x: 321, startPoint y: 97, endPoint x: 207, endPoint y: 94, distance: 114.1
click at [207, 94] on div "6102739 Advanced Search" at bounding box center [461, 99] width 631 height 27
type input "6102712"
click at [468, 388] on button "Search" at bounding box center [490, 397] width 45 height 18
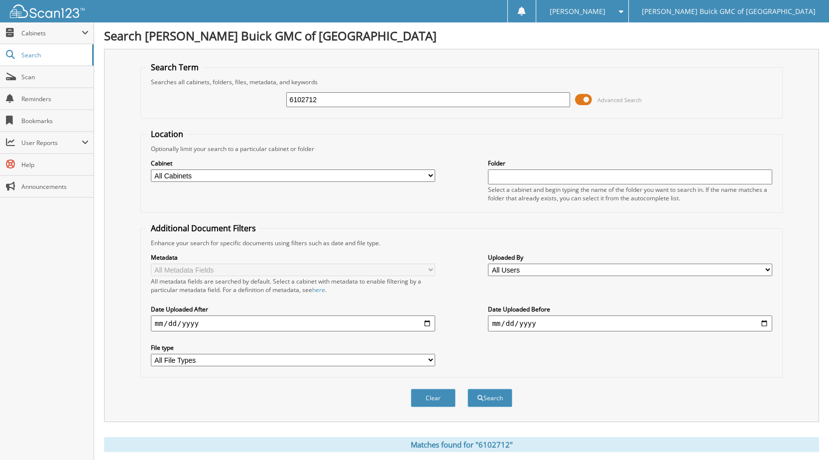
click at [321, 101] on input "6102712" at bounding box center [428, 99] width 284 height 15
drag, startPoint x: 321, startPoint y: 101, endPoint x: 239, endPoint y: 99, distance: 82.2
click at [240, 99] on div "6102712 Advanced Search" at bounding box center [461, 99] width 631 height 27
type input "6102943"
click at [468, 388] on button "Search" at bounding box center [490, 397] width 45 height 18
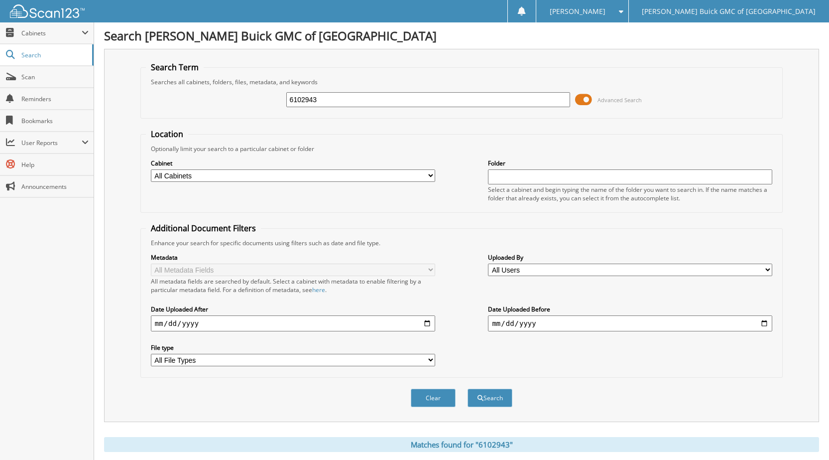
drag, startPoint x: 324, startPoint y: 104, endPoint x: 256, endPoint y: 102, distance: 67.3
click at [266, 103] on div "6102943 Advanced Search" at bounding box center [461, 99] width 631 height 27
type input "6102928"
click at [468, 388] on button "Search" at bounding box center [490, 397] width 45 height 18
drag, startPoint x: 314, startPoint y: 103, endPoint x: 253, endPoint y: 90, distance: 61.6
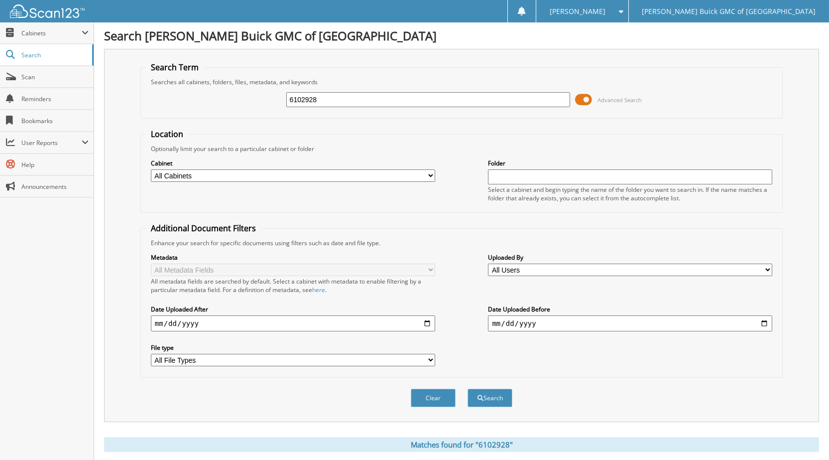
click at [254, 90] on div "6102928 Advanced Search" at bounding box center [461, 99] width 631 height 27
type input "6102834"
click at [468, 388] on button "Search" at bounding box center [490, 397] width 45 height 18
drag, startPoint x: 325, startPoint y: 103, endPoint x: 66, endPoint y: 146, distance: 262.6
click at [94, 134] on div "Search Thompson Buick GMC of Springfield Search Term Searches all cabinets, fol…" at bounding box center [461, 306] width 735 height 612
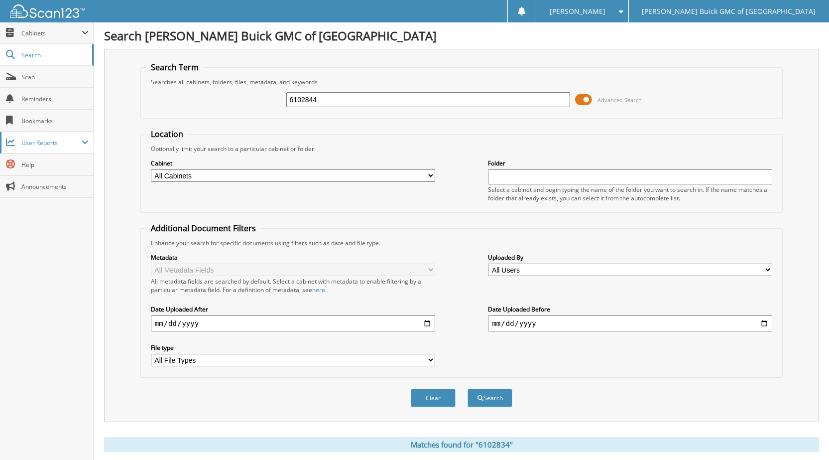
type input "6102844"
click at [468, 388] on button "Search" at bounding box center [490, 397] width 45 height 18
drag, startPoint x: 322, startPoint y: 98, endPoint x: 242, endPoint y: 94, distance: 80.3
click at [243, 94] on div "6102844 Advanced Search" at bounding box center [461, 99] width 631 height 27
type input "6102842"
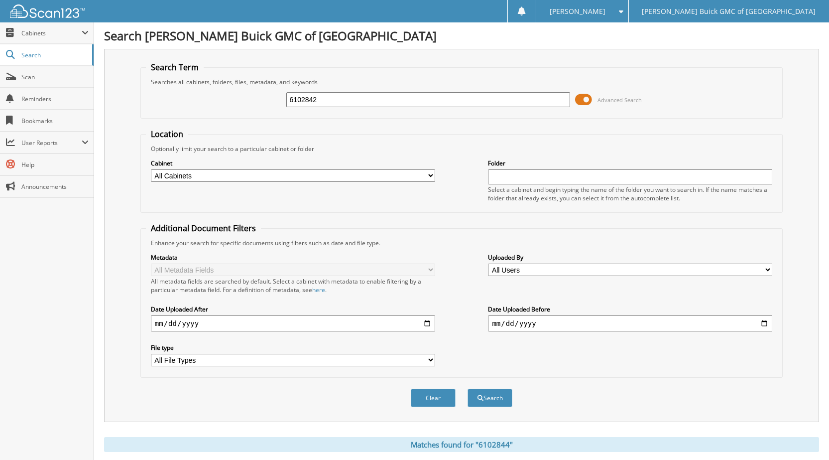
click at [468, 388] on button "Search" at bounding box center [490, 397] width 45 height 18
drag, startPoint x: 271, startPoint y: 100, endPoint x: 265, endPoint y: 96, distance: 7.2
click at [258, 97] on div "6102842 Advanced Search" at bounding box center [461, 99] width 631 height 27
type input "6102579"
click at [468, 388] on button "Search" at bounding box center [490, 397] width 45 height 18
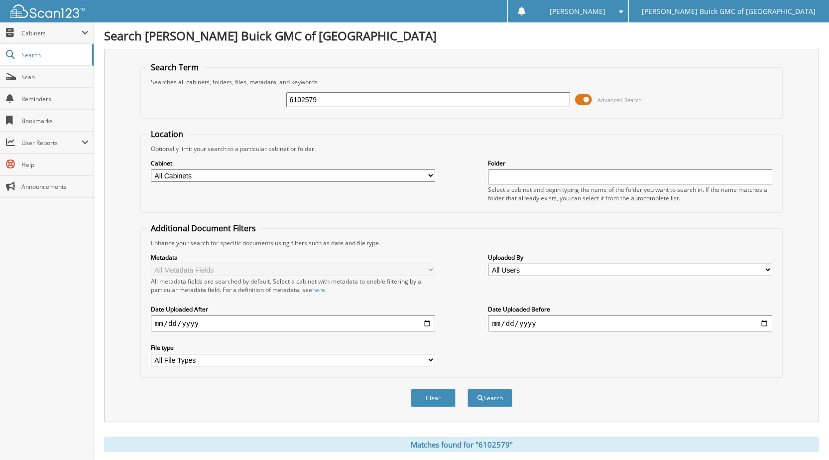
drag, startPoint x: 323, startPoint y: 100, endPoint x: 226, endPoint y: 89, distance: 98.2
click at [234, 90] on div "6102579 Advanced Search" at bounding box center [461, 99] width 631 height 27
type input "6102809"
click at [468, 388] on button "Search" at bounding box center [490, 397] width 45 height 18
drag, startPoint x: 333, startPoint y: 99, endPoint x: 215, endPoint y: 90, distance: 118.4
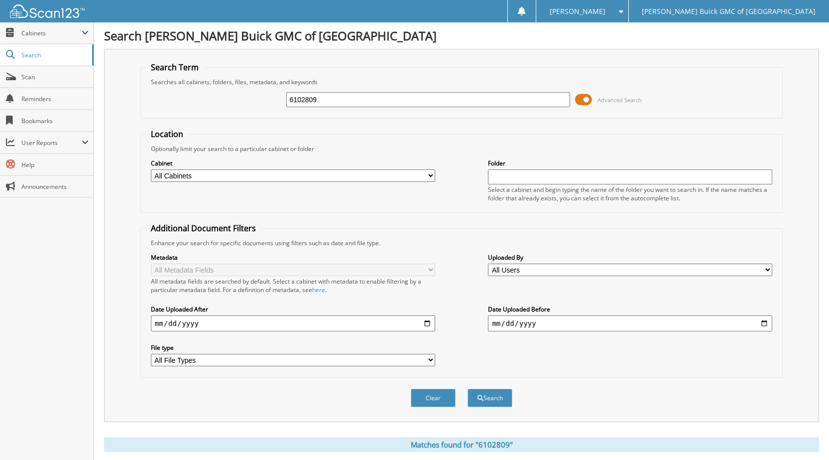
click at [224, 94] on div "6102809 Advanced Search" at bounding box center [461, 99] width 631 height 27
type input "6102780"
click at [468, 388] on button "Search" at bounding box center [490, 397] width 45 height 18
drag, startPoint x: 338, startPoint y: 98, endPoint x: 223, endPoint y: 88, distance: 116.0
click at [228, 88] on div "6102780 Advanced Search" at bounding box center [461, 99] width 631 height 27
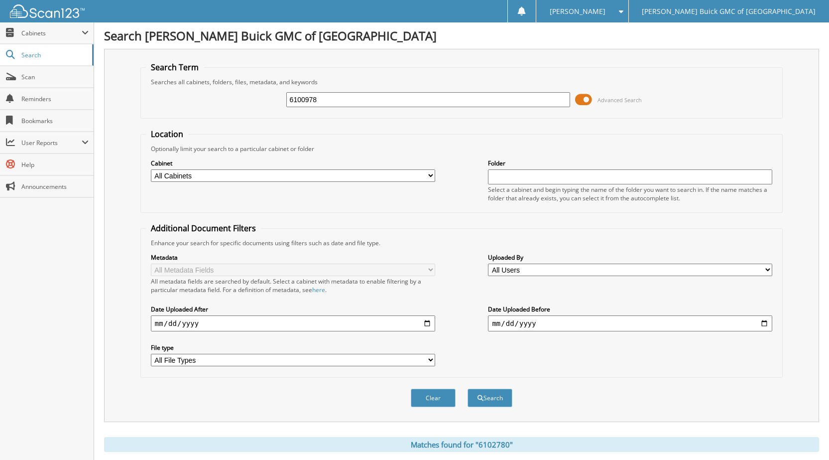
type input "6100978"
click at [468, 388] on button "Search" at bounding box center [490, 397] width 45 height 18
drag, startPoint x: 320, startPoint y: 100, endPoint x: 260, endPoint y: 102, distance: 59.8
click at [260, 102] on div "6100978 Advanced Search" at bounding box center [461, 99] width 631 height 27
type input "6102922"
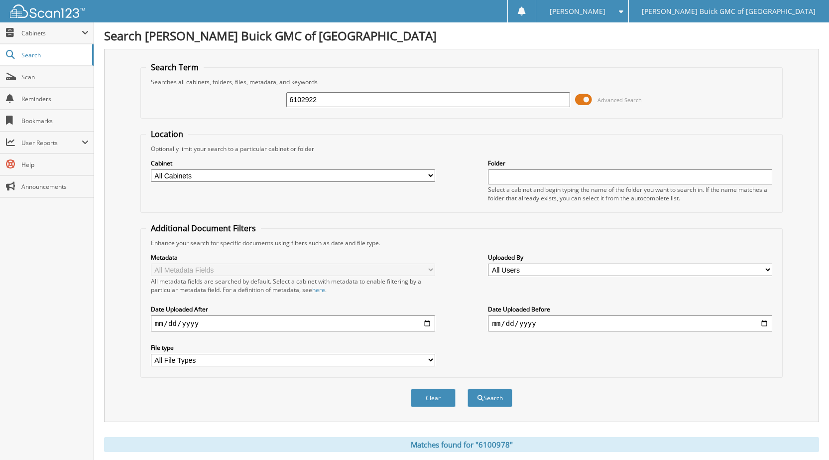
click at [468, 388] on button "Search" at bounding box center [490, 397] width 45 height 18
drag, startPoint x: 324, startPoint y: 97, endPoint x: 218, endPoint y: 99, distance: 106.6
click at [220, 99] on div "6102922 Advanced Search" at bounding box center [461, 99] width 631 height 27
type input "6102865"
click at [468, 388] on button "Search" at bounding box center [490, 397] width 45 height 18
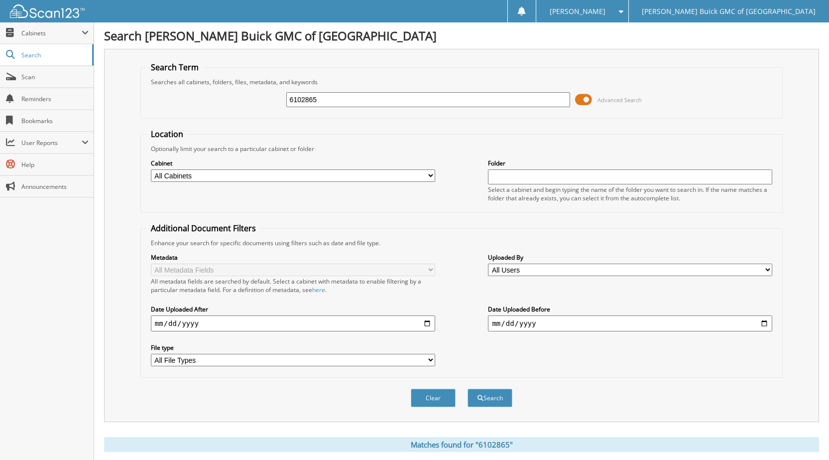
drag, startPoint x: 325, startPoint y: 95, endPoint x: 256, endPoint y: 96, distance: 68.2
click at [256, 96] on div "6102865 Advanced Search" at bounding box center [461, 99] width 631 height 27
type input "6102869"
click at [468, 388] on button "Search" at bounding box center [490, 397] width 45 height 18
drag, startPoint x: 313, startPoint y: 97, endPoint x: 201, endPoint y: 103, distance: 112.7
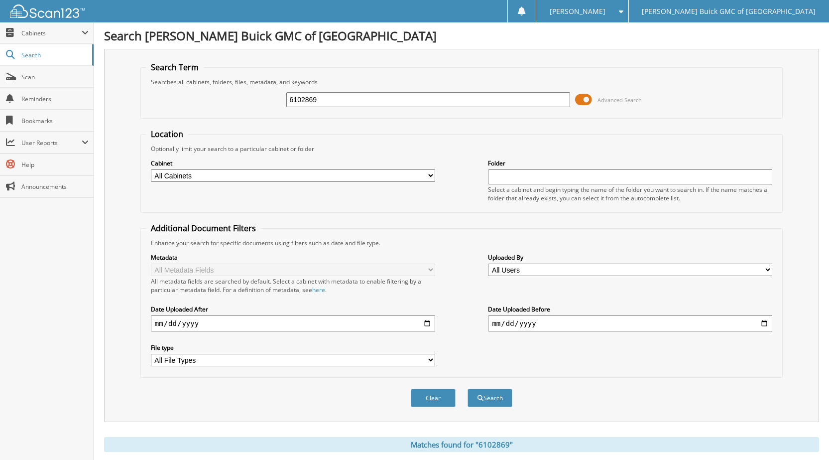
click at [212, 100] on div "6102869 Advanced Search" at bounding box center [461, 99] width 631 height 27
type input "6102767"
click at [468, 388] on button "Search" at bounding box center [490, 397] width 45 height 18
drag, startPoint x: 305, startPoint y: 98, endPoint x: 187, endPoint y: 86, distance: 119.1
click at [196, 87] on div "6102767 Advanced Search" at bounding box center [461, 99] width 631 height 27
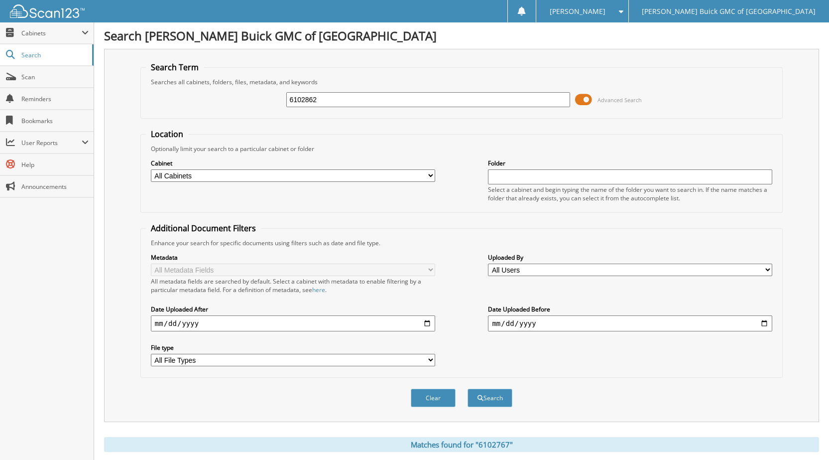
type input "6102862"
click at [468, 388] on button "Search" at bounding box center [490, 397] width 45 height 18
drag, startPoint x: 315, startPoint y: 97, endPoint x: 180, endPoint y: 73, distance: 137.1
click at [193, 73] on fieldset "Search Term Searches all cabinets, folders, files, metadata, and keywords 61028…" at bounding box center [461, 90] width 642 height 57
type input "6102732"
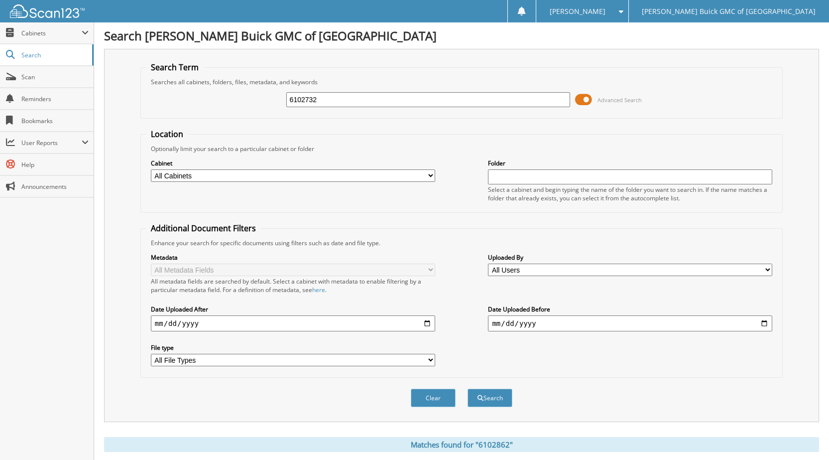
click at [468, 388] on button "Search" at bounding box center [490, 397] width 45 height 18
drag, startPoint x: 319, startPoint y: 92, endPoint x: 262, endPoint y: 84, distance: 56.8
click at [259, 82] on fieldset "Search Term Searches all cabinets, folders, files, metadata, and keywords 61027…" at bounding box center [461, 90] width 642 height 57
drag, startPoint x: 320, startPoint y: 96, endPoint x: 257, endPoint y: 81, distance: 64.1
click at [258, 82] on fieldset "Search Term Searches all cabinets, folders, files, metadata, and keywords 61027…" at bounding box center [461, 90] width 642 height 57
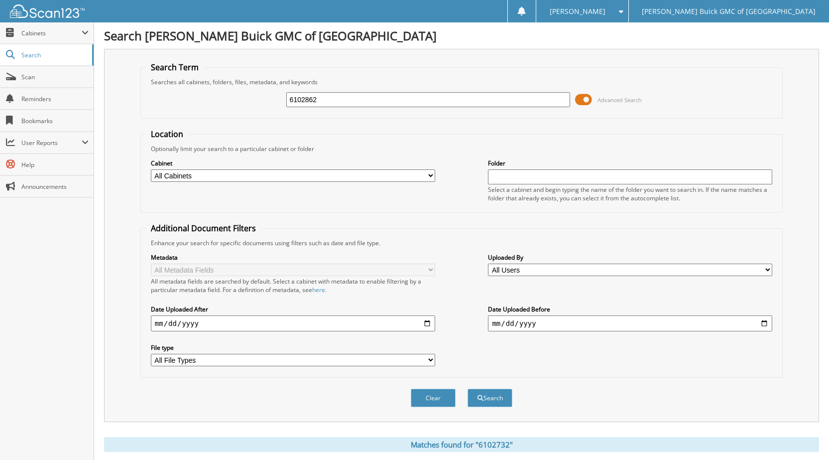
type input "6102862"
click at [468, 388] on button "Search" at bounding box center [490, 397] width 45 height 18
click at [324, 101] on input "6102862" at bounding box center [428, 99] width 284 height 15
type input "6102868"
click at [468, 388] on button "Search" at bounding box center [490, 397] width 45 height 18
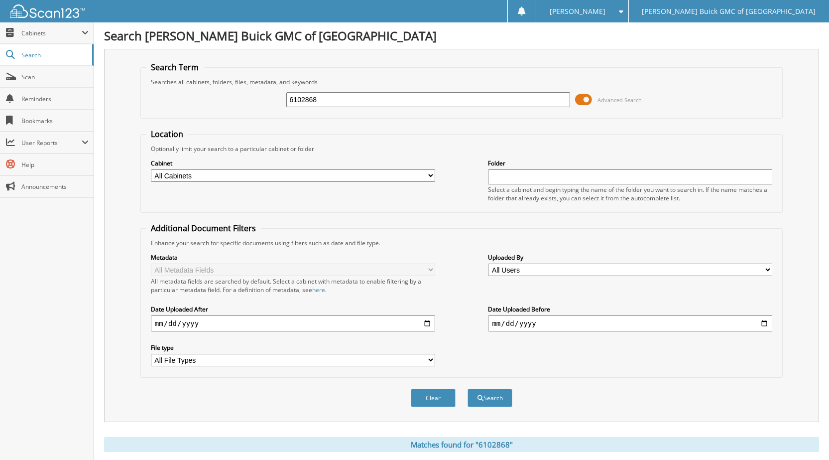
drag, startPoint x: 317, startPoint y: 98, endPoint x: 234, endPoint y: 89, distance: 83.2
click at [234, 89] on div "6102868 Advanced Search" at bounding box center [461, 99] width 631 height 27
type input "6102843"
click at [468, 388] on button "Search" at bounding box center [490, 397] width 45 height 18
drag, startPoint x: 320, startPoint y: 101, endPoint x: 173, endPoint y: 91, distance: 147.2
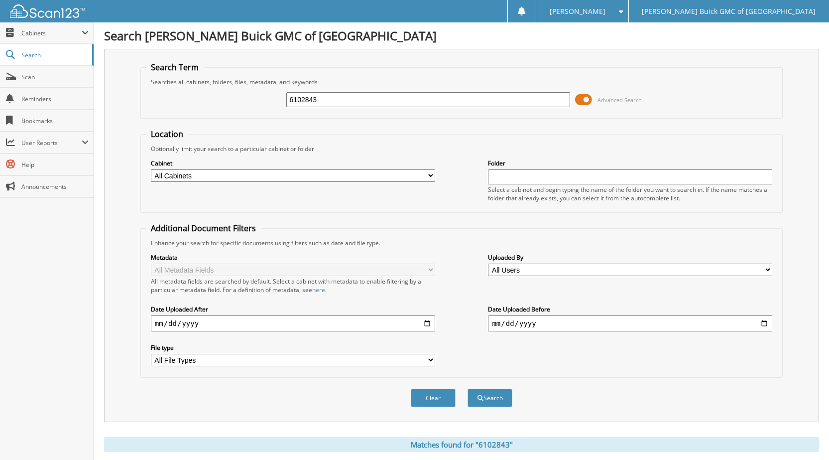
click at [181, 92] on div "6102843 Advanced Search" at bounding box center [461, 99] width 631 height 27
type input "6102833"
click at [468, 388] on button "Search" at bounding box center [490, 397] width 45 height 18
drag, startPoint x: 306, startPoint y: 101, endPoint x: 253, endPoint y: 98, distance: 53.3
click at [253, 98] on div "6102833 Advanced Search" at bounding box center [461, 99] width 631 height 27
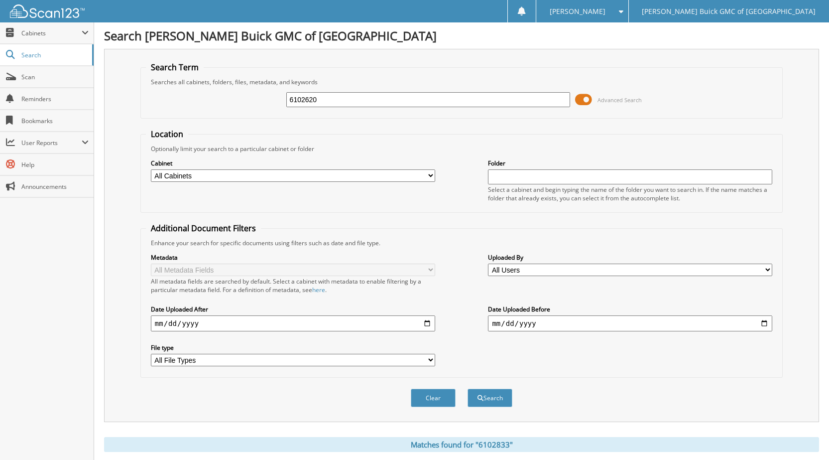
type input "6102620"
click at [468, 388] on button "Search" at bounding box center [490, 397] width 45 height 18
drag, startPoint x: 325, startPoint y: 99, endPoint x: 235, endPoint y: 97, distance: 90.2
click at [238, 100] on div "6102620 Advanced Search" at bounding box center [461, 99] width 631 height 27
type input "6102863"
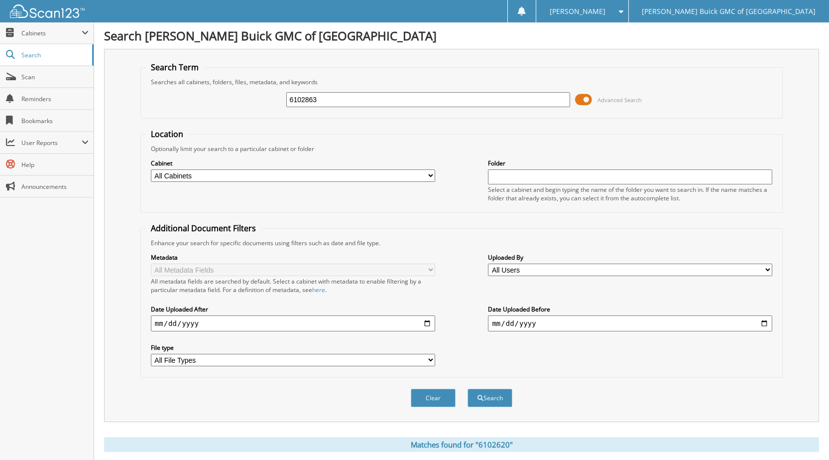
click at [468, 388] on button "Search" at bounding box center [490, 397] width 45 height 18
drag, startPoint x: 332, startPoint y: 102, endPoint x: 229, endPoint y: 100, distance: 103.1
click at [229, 99] on div "6102863 Advanced Search" at bounding box center [461, 99] width 631 height 27
type input "6102864"
click at [468, 388] on button "Search" at bounding box center [490, 397] width 45 height 18
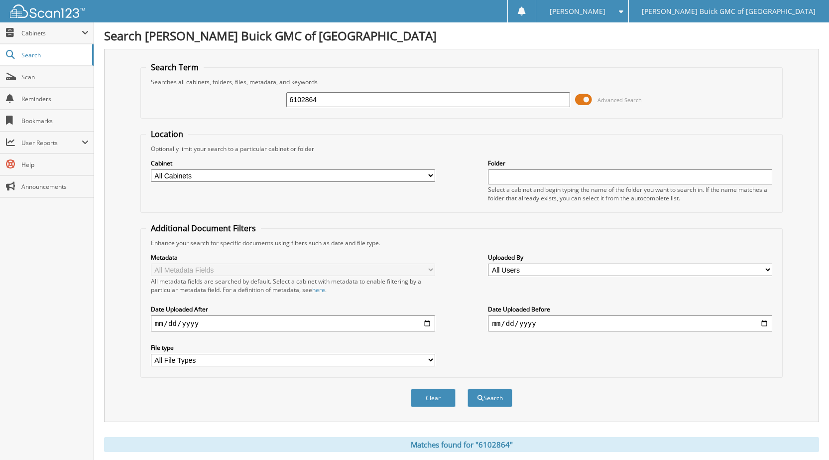
drag, startPoint x: 319, startPoint y: 101, endPoint x: 213, endPoint y: 102, distance: 105.6
click at [214, 102] on div "6102864 Advanced Search" at bounding box center [461, 99] width 631 height 27
type input "6102737"
click at [468, 388] on button "Search" at bounding box center [490, 397] width 45 height 18
drag, startPoint x: 318, startPoint y: 102, endPoint x: 187, endPoint y: 119, distance: 132.0
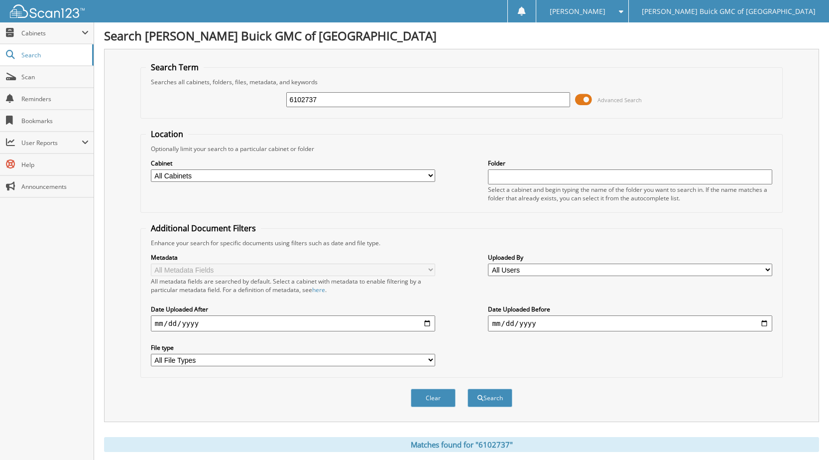
click at [187, 119] on form "Search Term Searches all cabinets, folders, files, metadata, and keywords 61027…" at bounding box center [461, 240] width 642 height 356
type input "6102733"
click at [468, 388] on button "Search" at bounding box center [490, 397] width 45 height 18
drag, startPoint x: 315, startPoint y: 102, endPoint x: 183, endPoint y: 121, distance: 133.3
click at [200, 116] on fieldset "Search Term Searches all cabinets, folders, files, metadata, and keywords 61027…" at bounding box center [461, 90] width 642 height 57
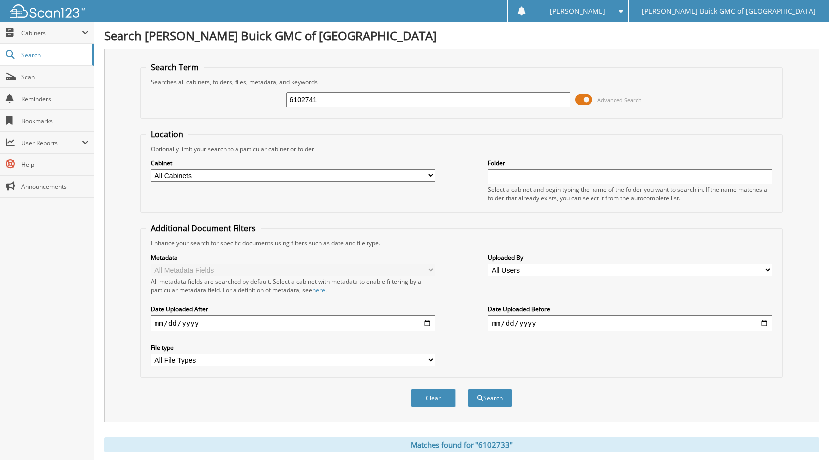
type input "6102741"
click at [468, 388] on button "Search" at bounding box center [490, 397] width 45 height 18
drag, startPoint x: 315, startPoint y: 100, endPoint x: 212, endPoint y: 114, distance: 104.1
click at [212, 114] on fieldset "Search Term Searches all cabinets, folders, files, metadata, and keywords 61027…" at bounding box center [461, 90] width 642 height 57
type input "6102807"
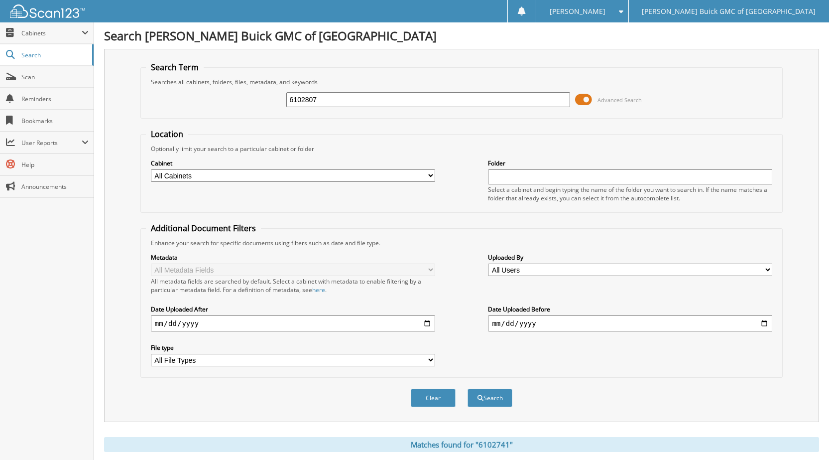
click at [468, 388] on button "Search" at bounding box center [490, 397] width 45 height 18
drag, startPoint x: 322, startPoint y: 100, endPoint x: 213, endPoint y: 99, distance: 108.6
click at [220, 101] on div "6102807 Advanced Search" at bounding box center [461, 99] width 631 height 27
type input "6102298"
click at [468, 388] on button "Search" at bounding box center [490, 397] width 45 height 18
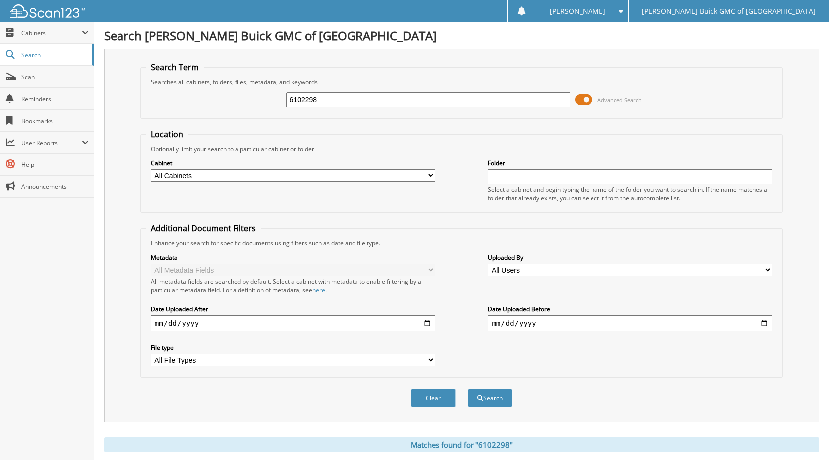
drag, startPoint x: 320, startPoint y: 100, endPoint x: 260, endPoint y: 95, distance: 59.9
click at [260, 95] on div "6102298 Advanced Search" at bounding box center [461, 99] width 631 height 27
type input "2025-09-12 shuttle"
click at [468, 388] on button "Search" at bounding box center [490, 397] width 45 height 18
drag, startPoint x: 355, startPoint y: 101, endPoint x: 179, endPoint y: 101, distance: 175.8
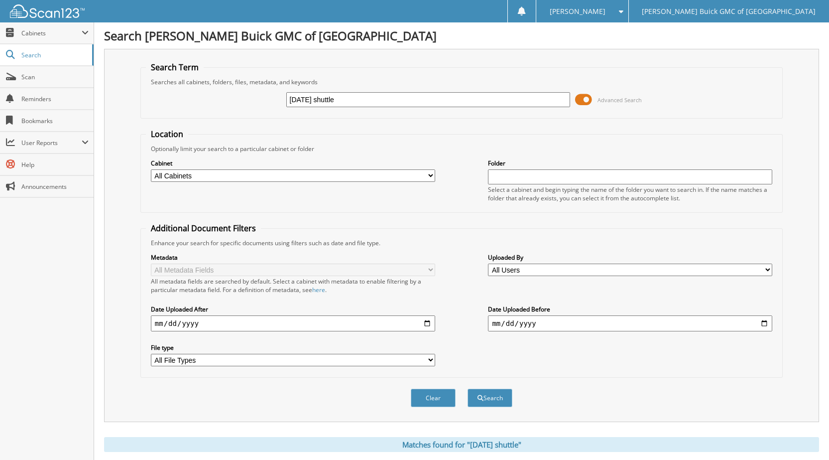
click at [179, 101] on div "[DATE] shuttle Advanced Search" at bounding box center [461, 99] width 631 height 27
type input "6102876"
click at [468, 388] on button "Search" at bounding box center [490, 397] width 45 height 18
drag, startPoint x: 327, startPoint y: 101, endPoint x: 189, endPoint y: 89, distance: 138.0
click at [196, 89] on div "6102876 Advanced Search" at bounding box center [461, 99] width 631 height 27
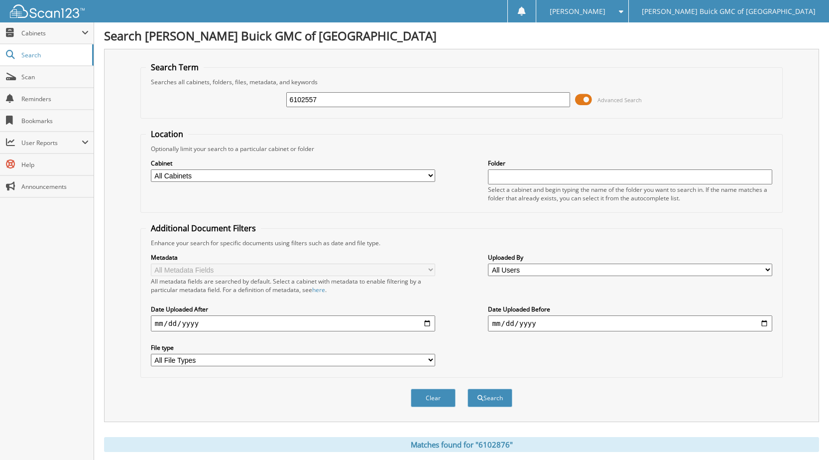
type input "6102557"
click at [468, 388] on button "Search" at bounding box center [490, 397] width 45 height 18
drag, startPoint x: 330, startPoint y: 93, endPoint x: 214, endPoint y: 86, distance: 115.8
click at [214, 86] on fieldset "Search Term Searches all cabinets, folders, files, metadata, and keywords 61025…" at bounding box center [461, 90] width 642 height 57
type input "6102719"
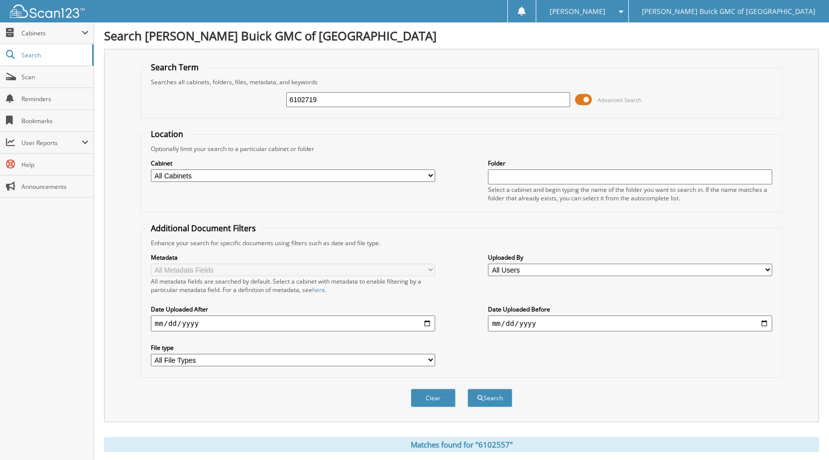
click at [468, 388] on button "Search" at bounding box center [490, 397] width 45 height 18
drag, startPoint x: 306, startPoint y: 97, endPoint x: 182, endPoint y: 114, distance: 125.6
click at [191, 111] on div "6102719 Advanced Search" at bounding box center [461, 99] width 631 height 27
type input "6102556"
click at [468, 388] on button "Search" at bounding box center [490, 397] width 45 height 18
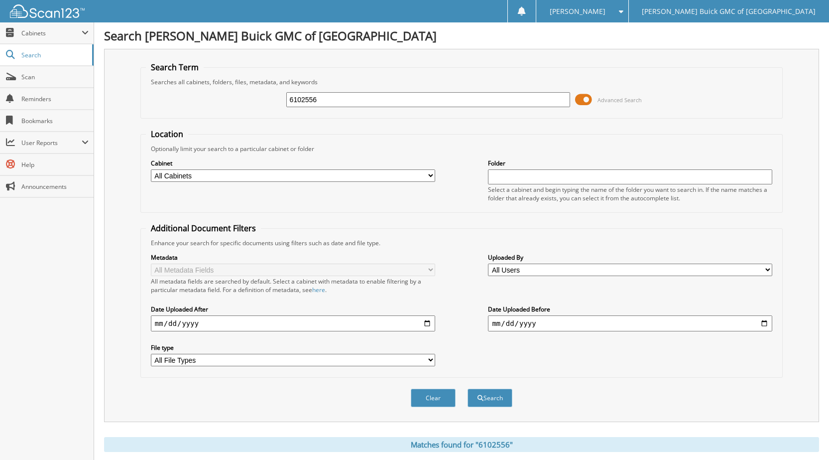
drag, startPoint x: 332, startPoint y: 99, endPoint x: 256, endPoint y: 102, distance: 75.8
click at [262, 105] on div "6102556 Advanced Search" at bounding box center [461, 99] width 631 height 27
type input "6102860"
click at [468, 388] on button "Search" at bounding box center [490, 397] width 45 height 18
drag, startPoint x: 322, startPoint y: 103, endPoint x: 272, endPoint y: 119, distance: 52.9
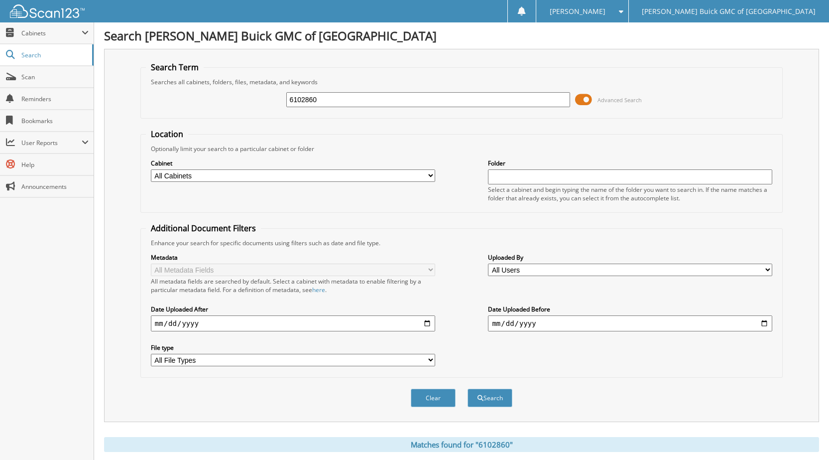
click at [249, 96] on div "6102860 Advanced Search" at bounding box center [461, 99] width 631 height 27
type input "6100810"
click at [468, 388] on button "Search" at bounding box center [490, 397] width 45 height 18
drag, startPoint x: 320, startPoint y: 102, endPoint x: 207, endPoint y: 97, distance: 112.7
click at [214, 97] on div "6100810 Advanced Search" at bounding box center [461, 99] width 631 height 27
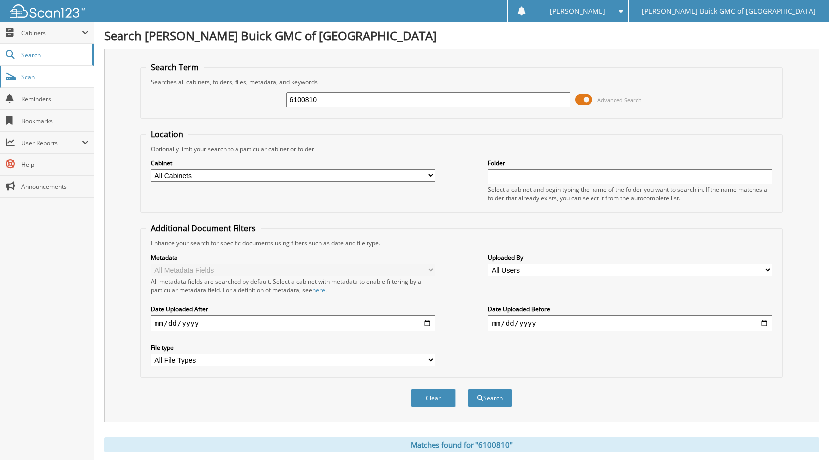
click at [30, 78] on span "Scan" at bounding box center [54, 77] width 67 height 8
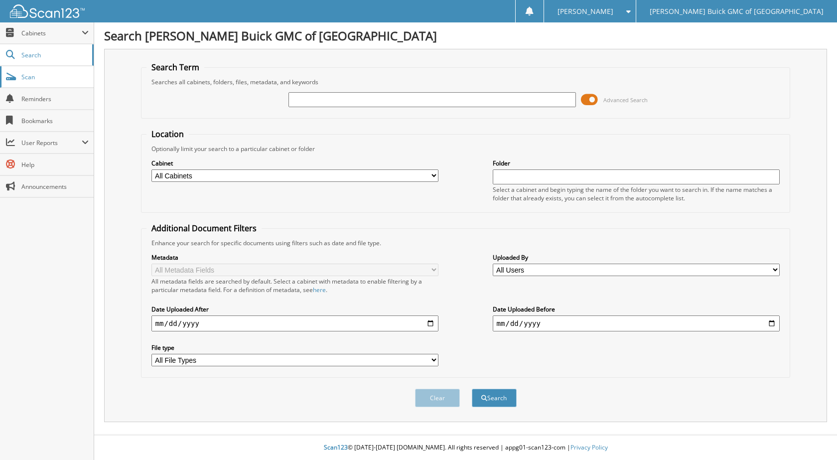
click at [35, 83] on link "Scan" at bounding box center [47, 76] width 94 height 21
